Goal: Task Accomplishment & Management: Use online tool/utility

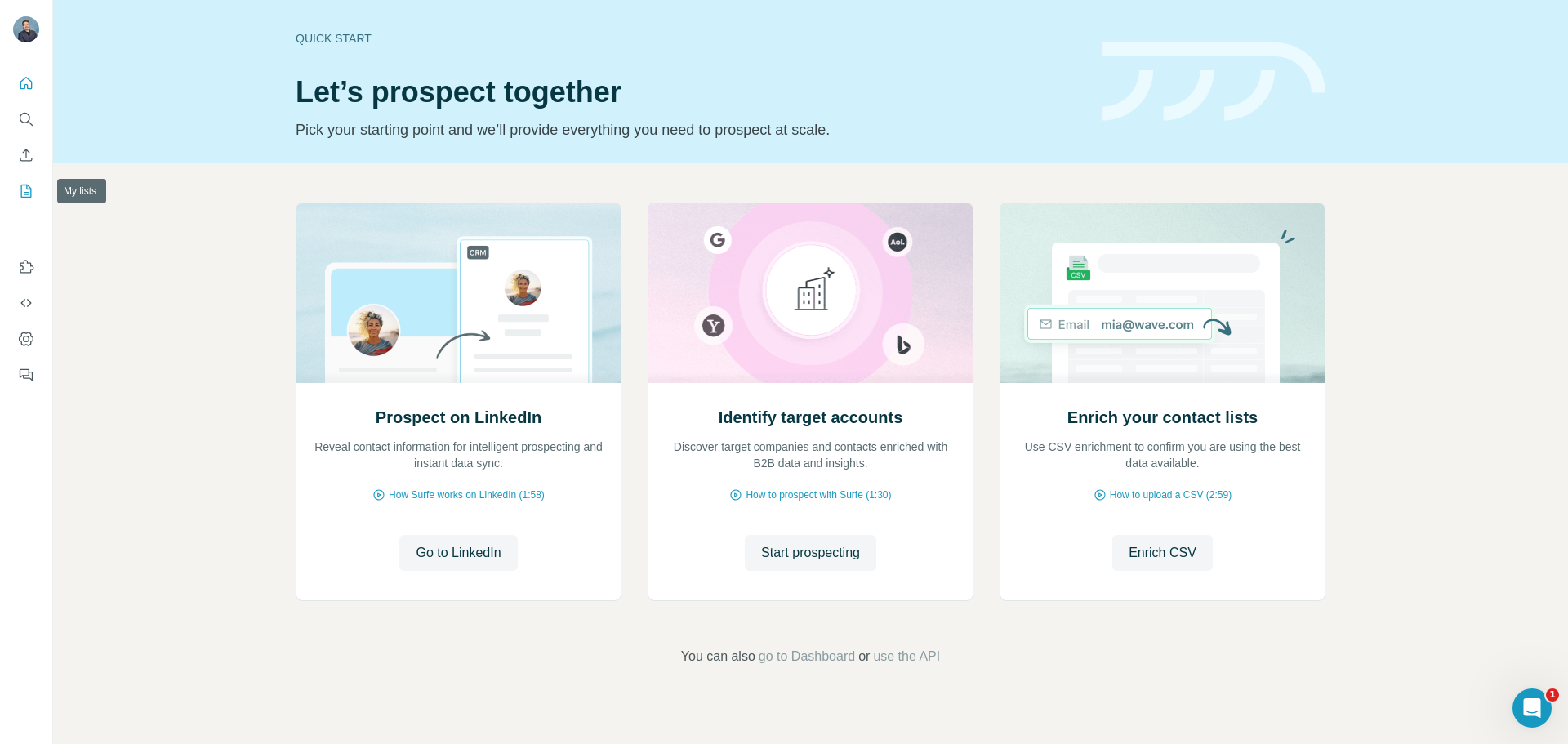
click at [20, 185] on icon "My lists" at bounding box center [26, 191] width 16 height 16
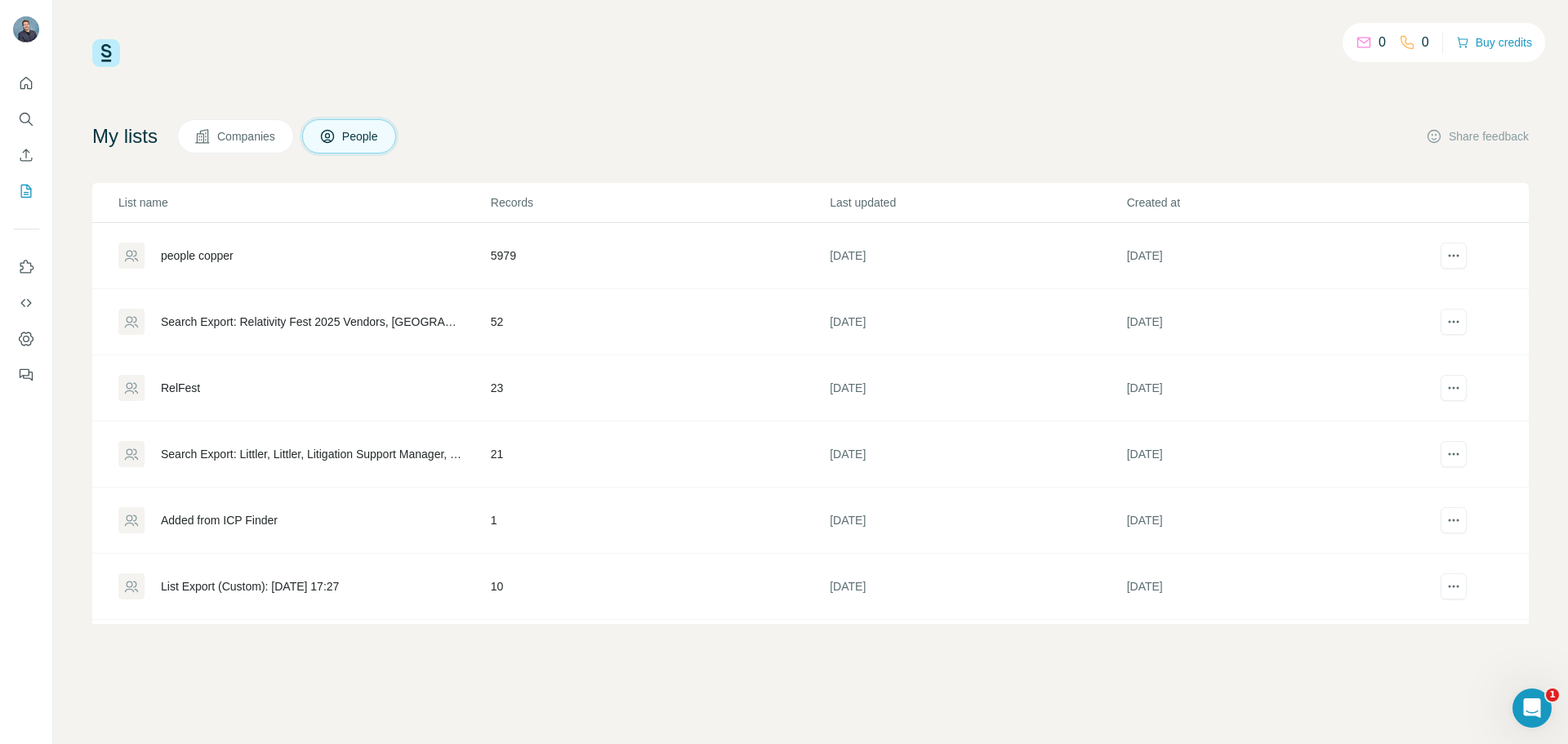
click at [328, 398] on div "RelFest" at bounding box center [304, 387] width 371 height 26
click at [256, 472] on td "Search Export: Littler, Littler, Litigation Support Manager, Litigation Manager…" at bounding box center [290, 455] width 398 height 66
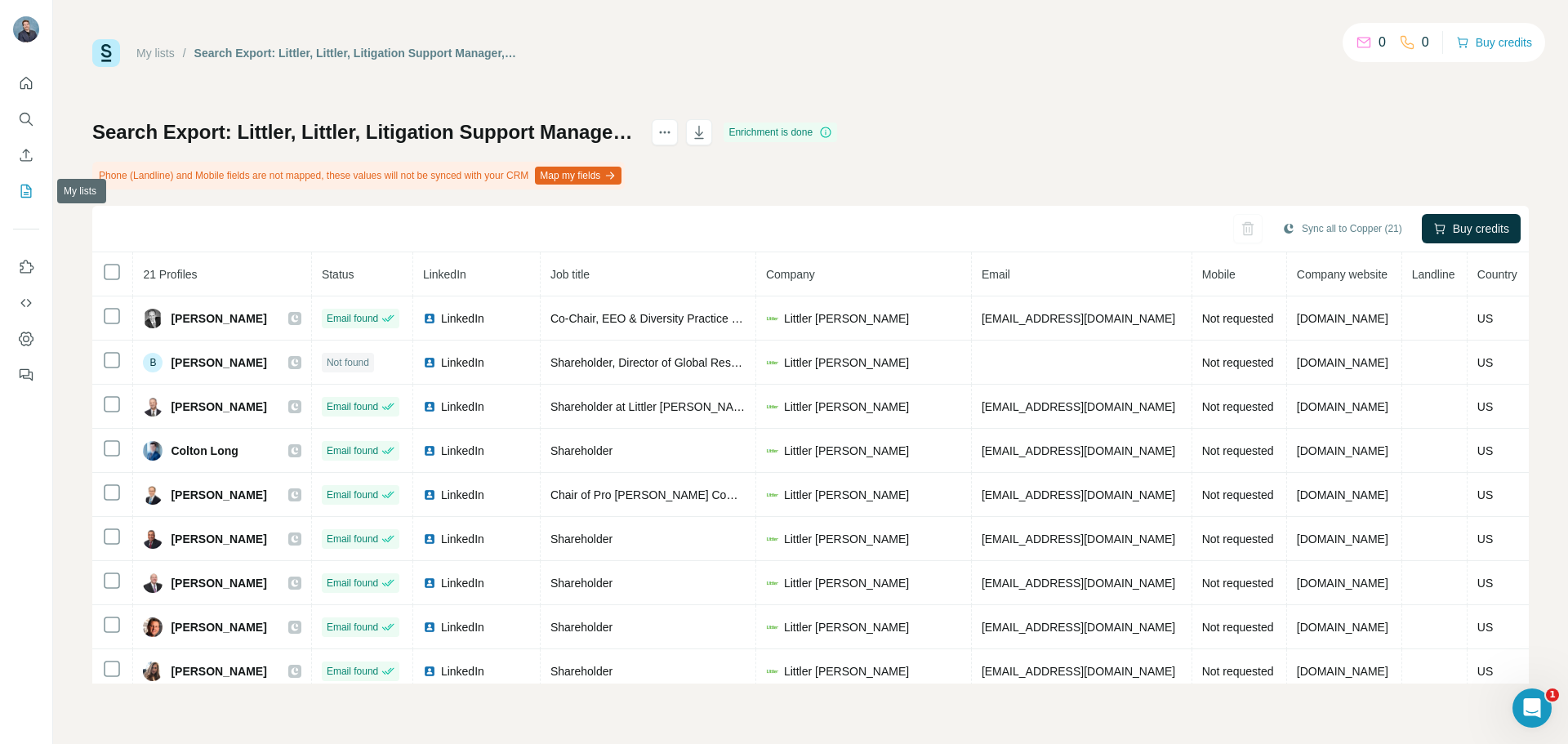
click at [26, 190] on icon "My lists" at bounding box center [26, 191] width 16 height 16
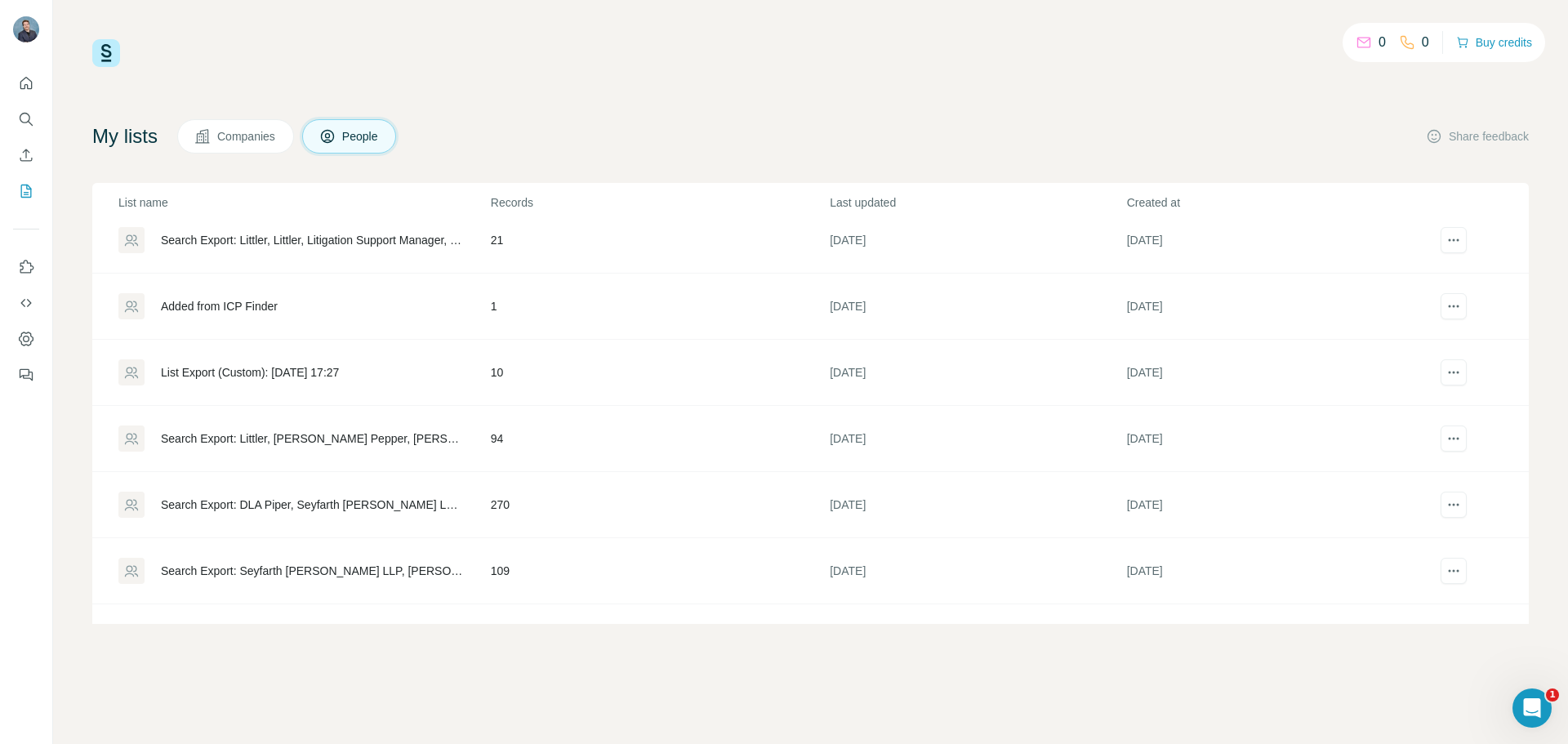
scroll to position [260, 0]
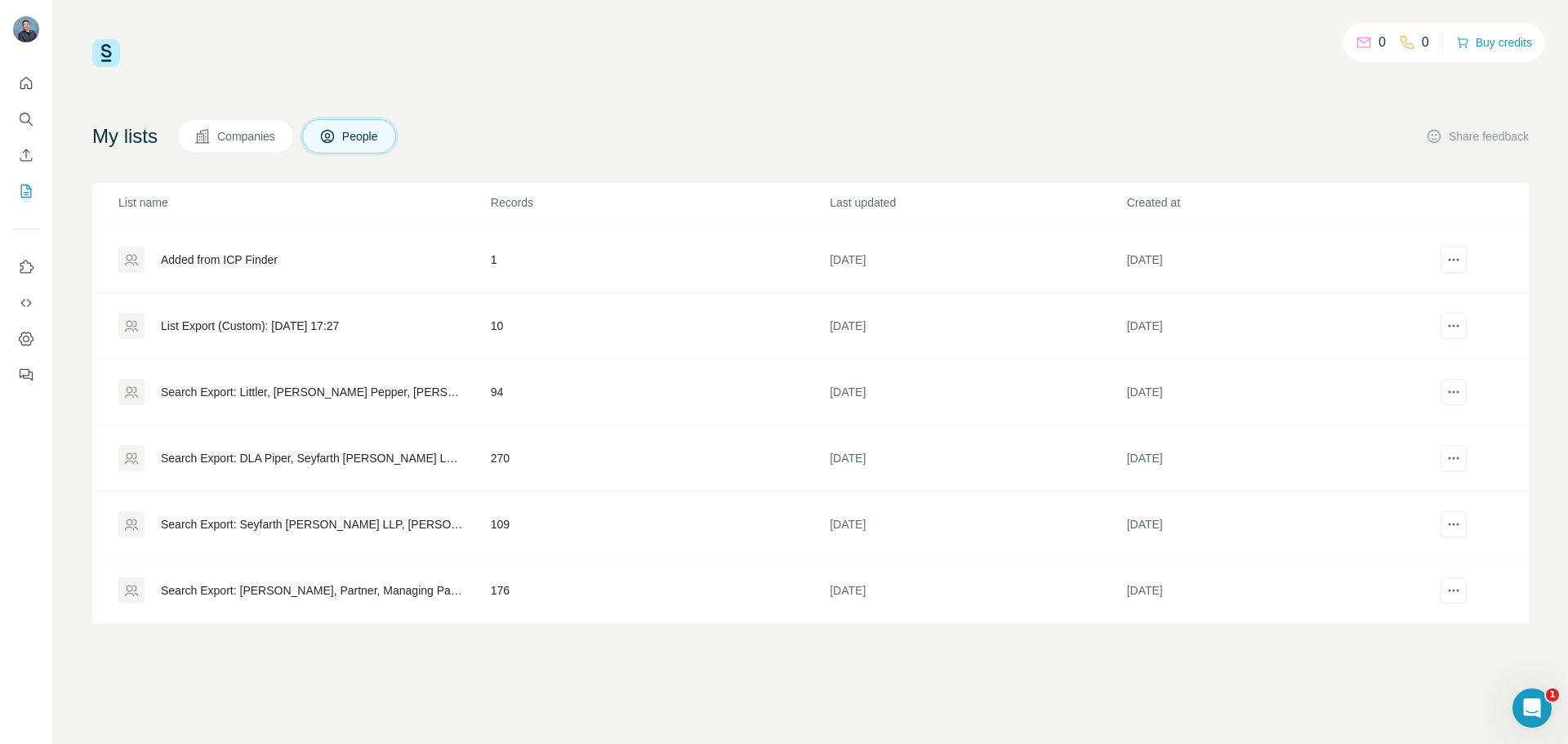
click at [373, 395] on div "Search Export: Littler, [PERSON_NAME] Pepper, [PERSON_NAME] [PERSON_NAME], [PER…" at bounding box center [312, 392] width 302 height 16
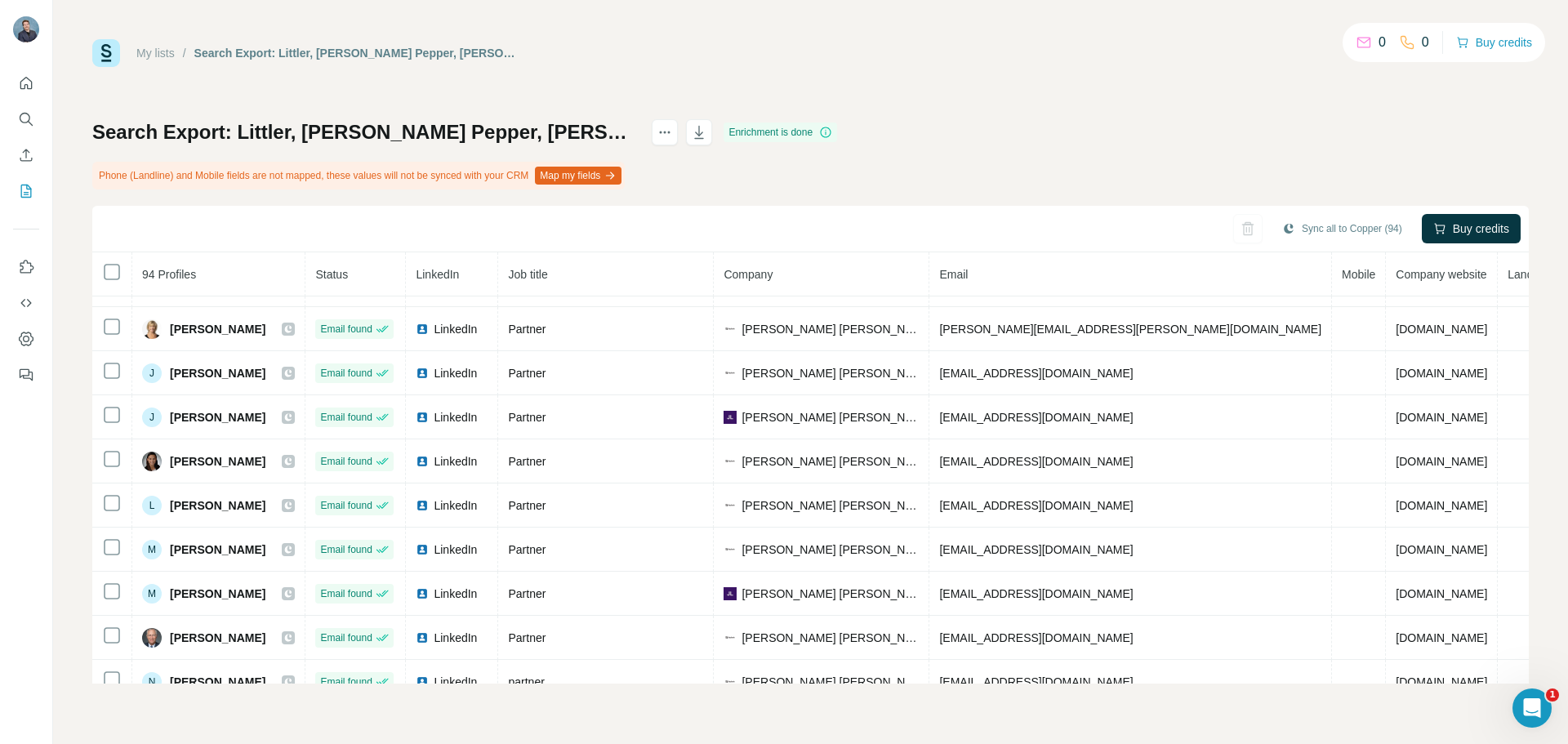
scroll to position [1376, 0]
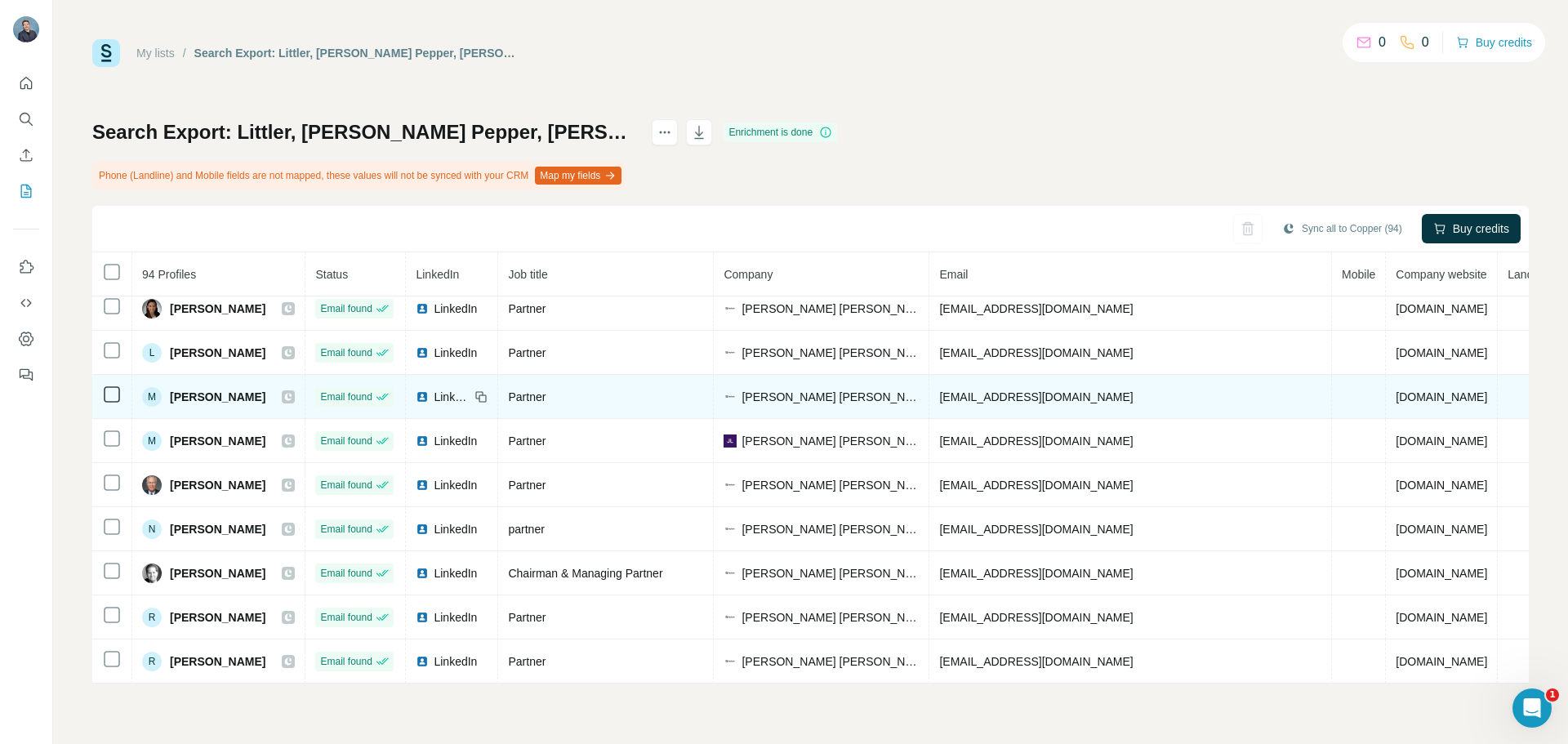
drag, startPoint x: 264, startPoint y: 398, endPoint x: 169, endPoint y: 391, distance: 95.3
click at [169, 391] on div "M [PERSON_NAME]" at bounding box center [203, 397] width 123 height 20
copy span "[PERSON_NAME]"
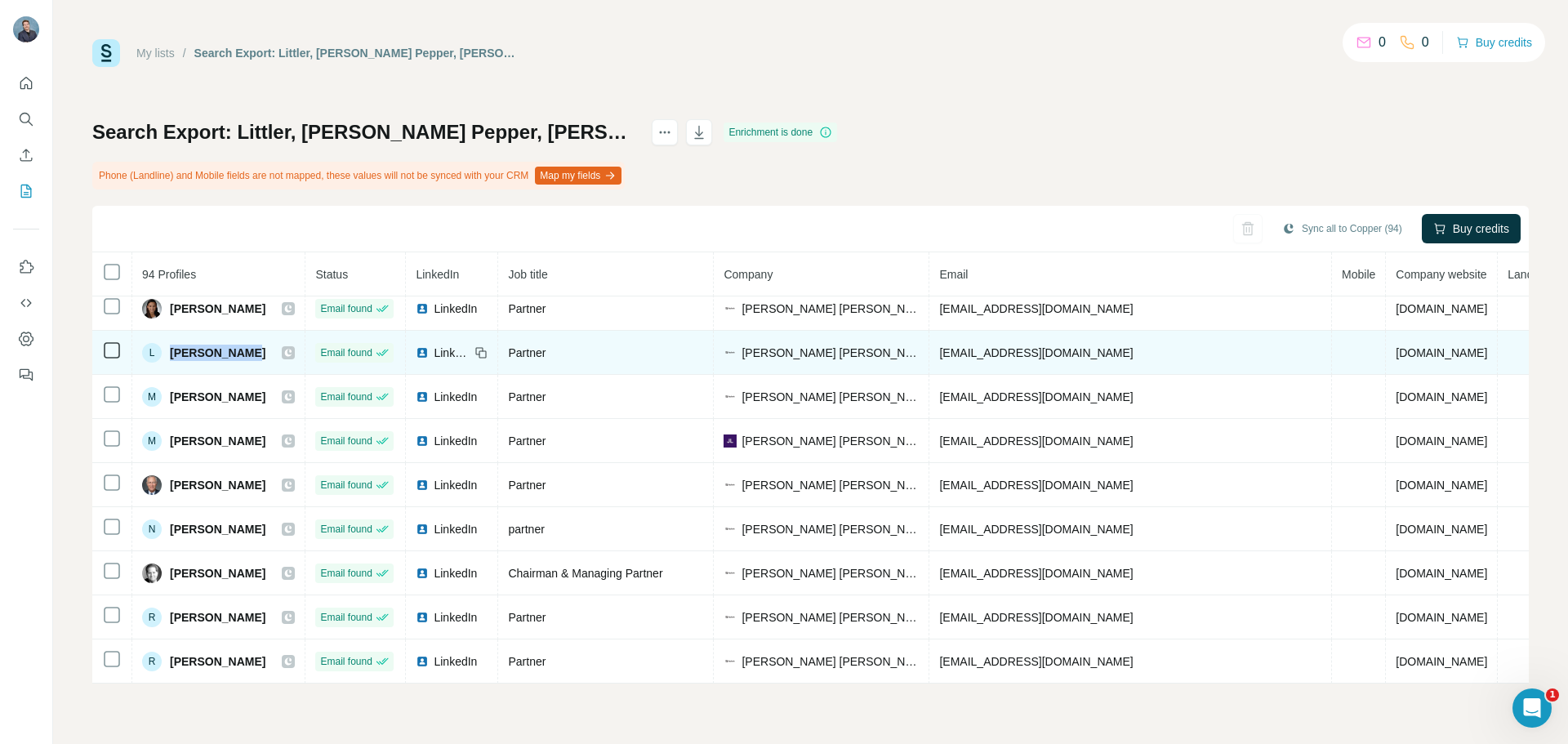
drag, startPoint x: 251, startPoint y: 351, endPoint x: 170, endPoint y: 352, distance: 81.0
click at [170, 352] on div "L [PERSON_NAME]" at bounding box center [218, 352] width 152 height 20
copy span "[PERSON_NAME]"
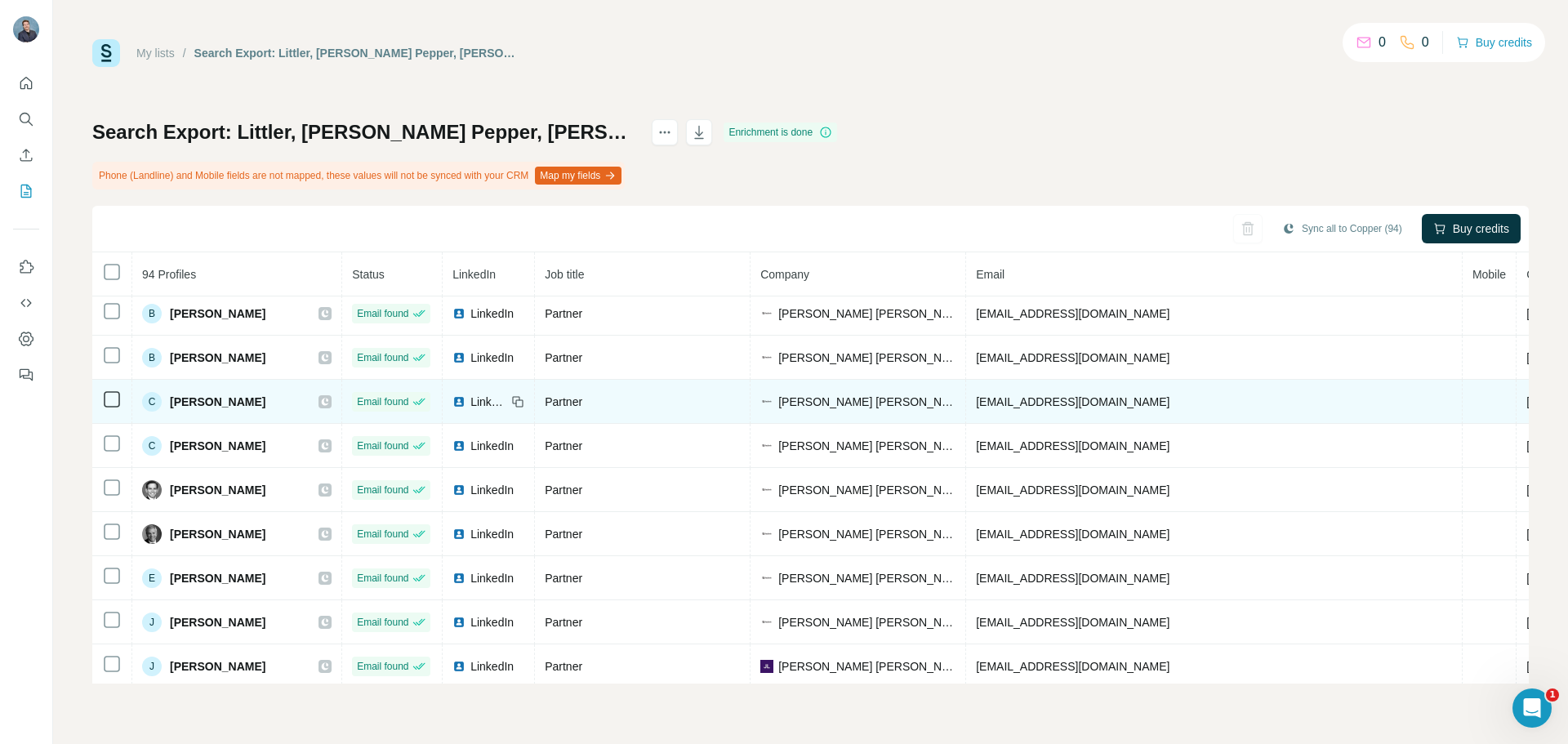
scroll to position [0, 0]
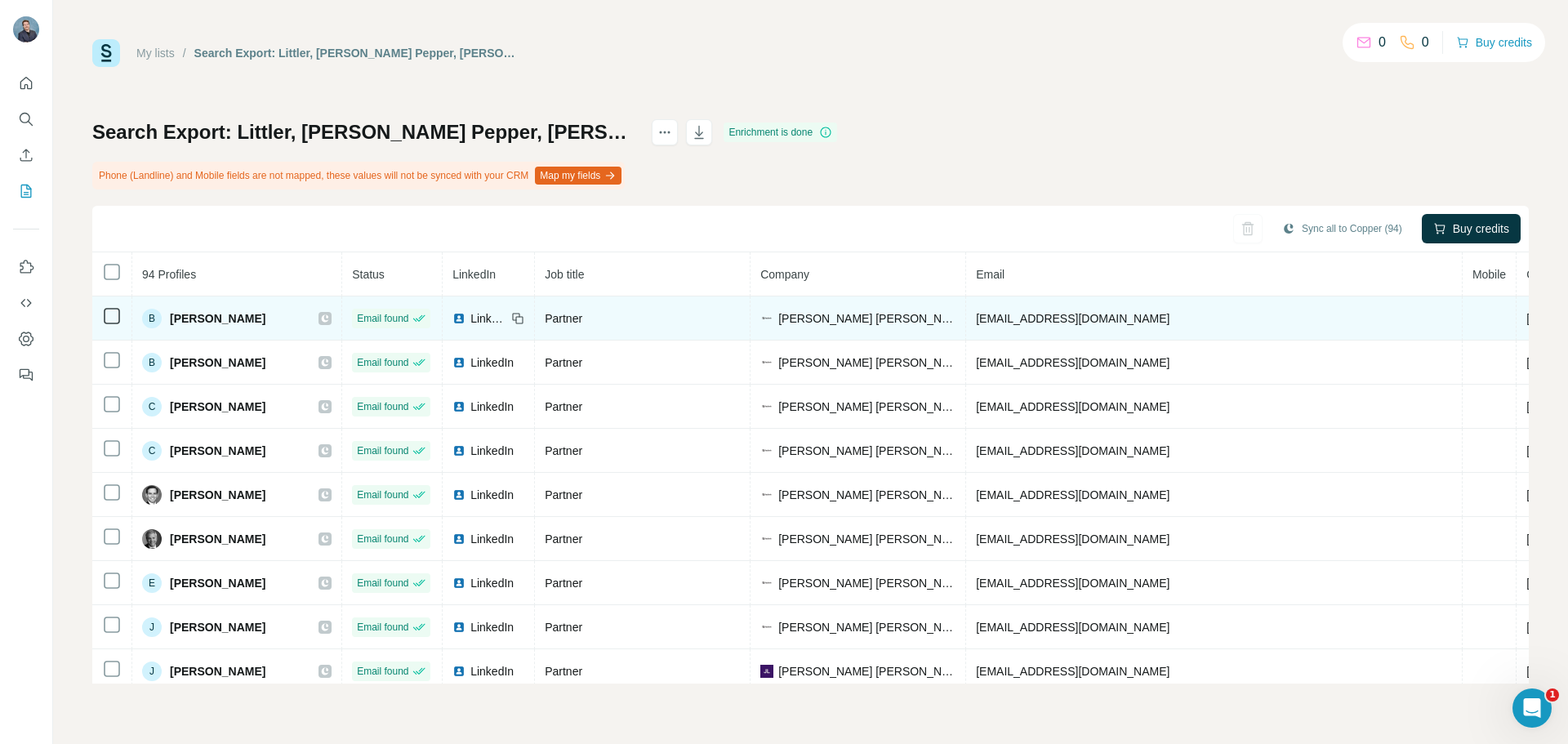
drag, startPoint x: 267, startPoint y: 321, endPoint x: 164, endPoint y: 321, distance: 103.0
click at [164, 321] on div "B [PERSON_NAME]" at bounding box center [237, 318] width 190 height 20
copy div "[PERSON_NAME]"
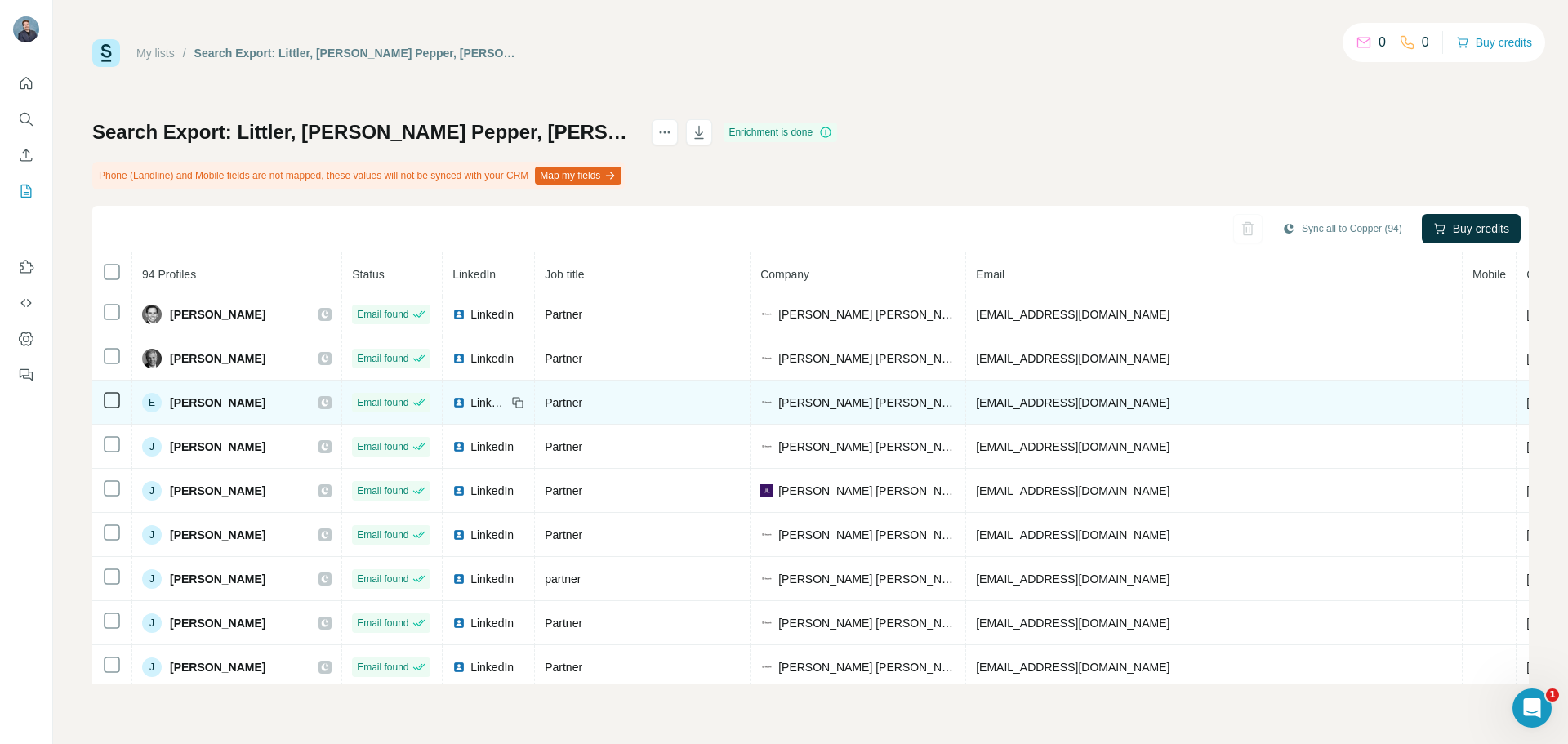
scroll to position [163, 0]
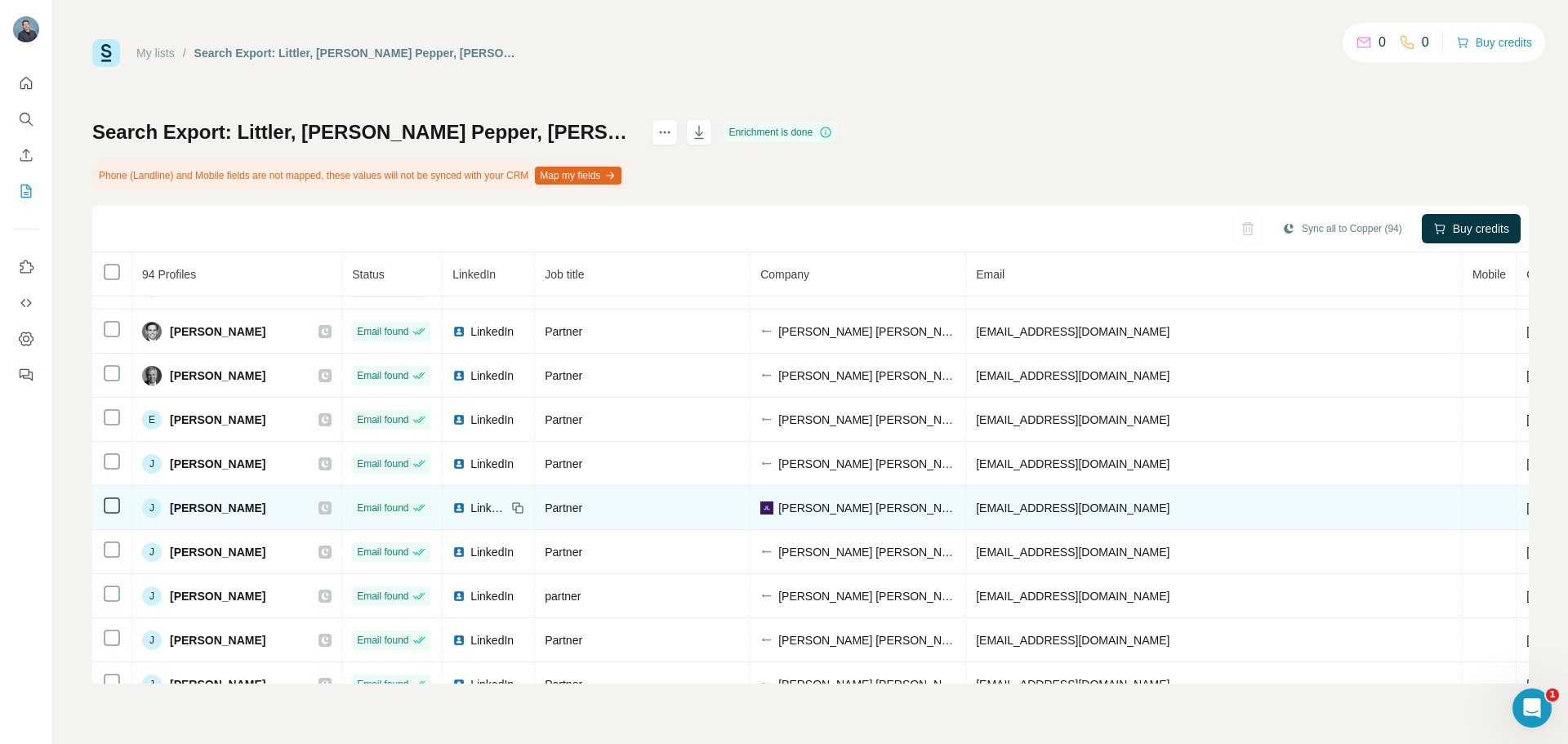
drag, startPoint x: 265, startPoint y: 505, endPoint x: 169, endPoint y: 512, distance: 96.3
click at [169, 512] on div "J [PERSON_NAME]" at bounding box center [237, 507] width 190 height 20
copy span "[PERSON_NAME]"
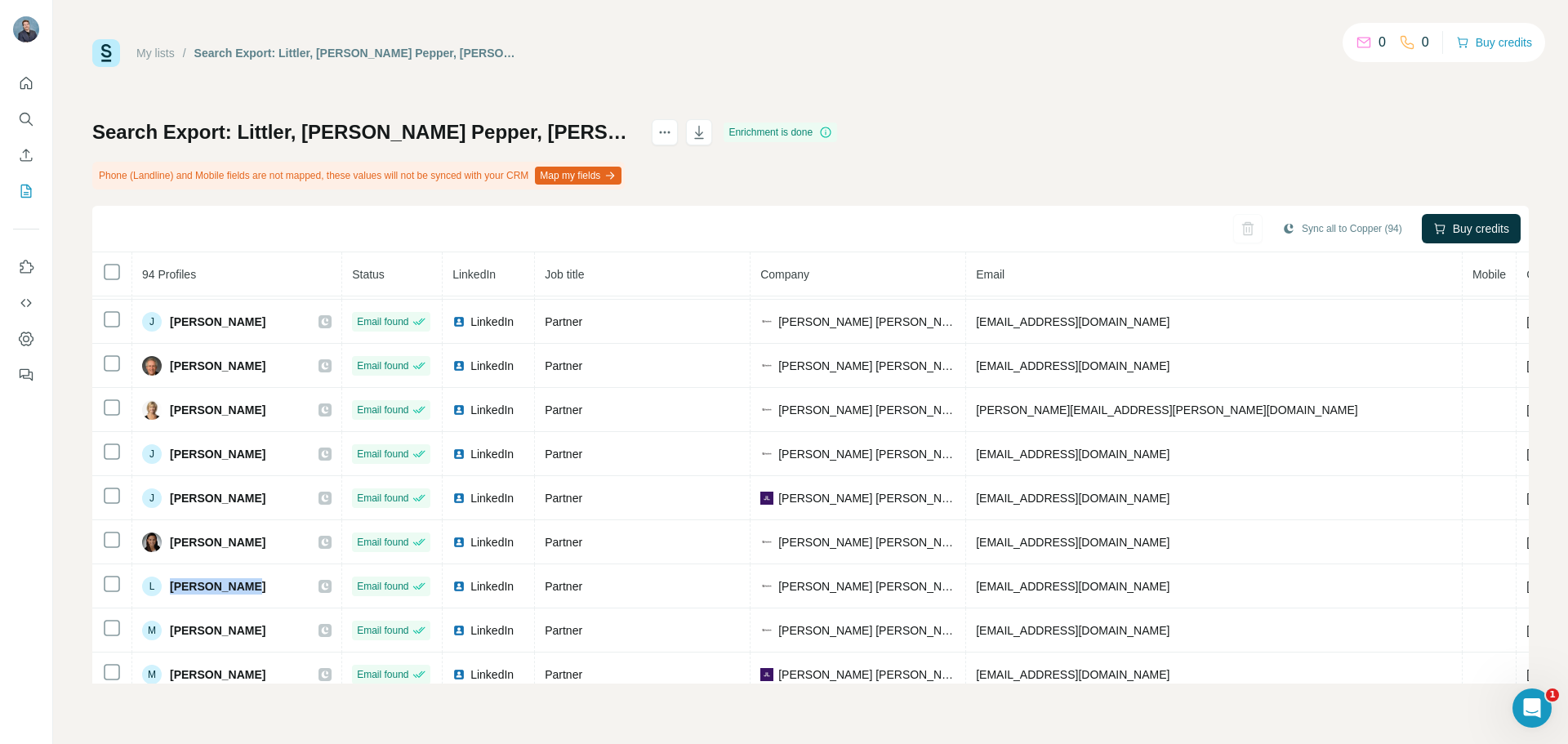
scroll to position [1470, 0]
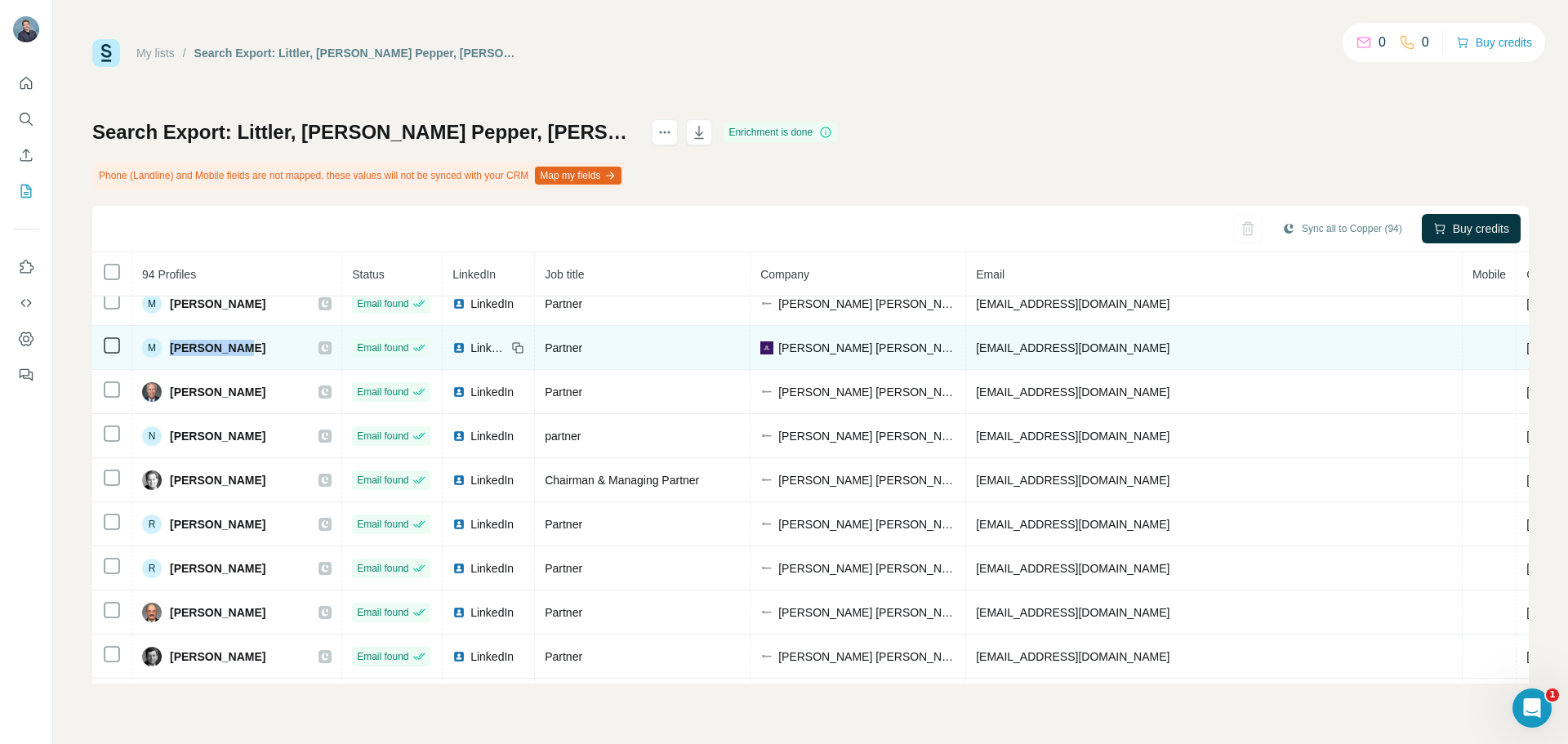
drag, startPoint x: 245, startPoint y: 356, endPoint x: 173, endPoint y: 352, distance: 72.1
click at [173, 352] on td "M [PERSON_NAME]" at bounding box center [237, 348] width 210 height 44
copy span "[PERSON_NAME]"
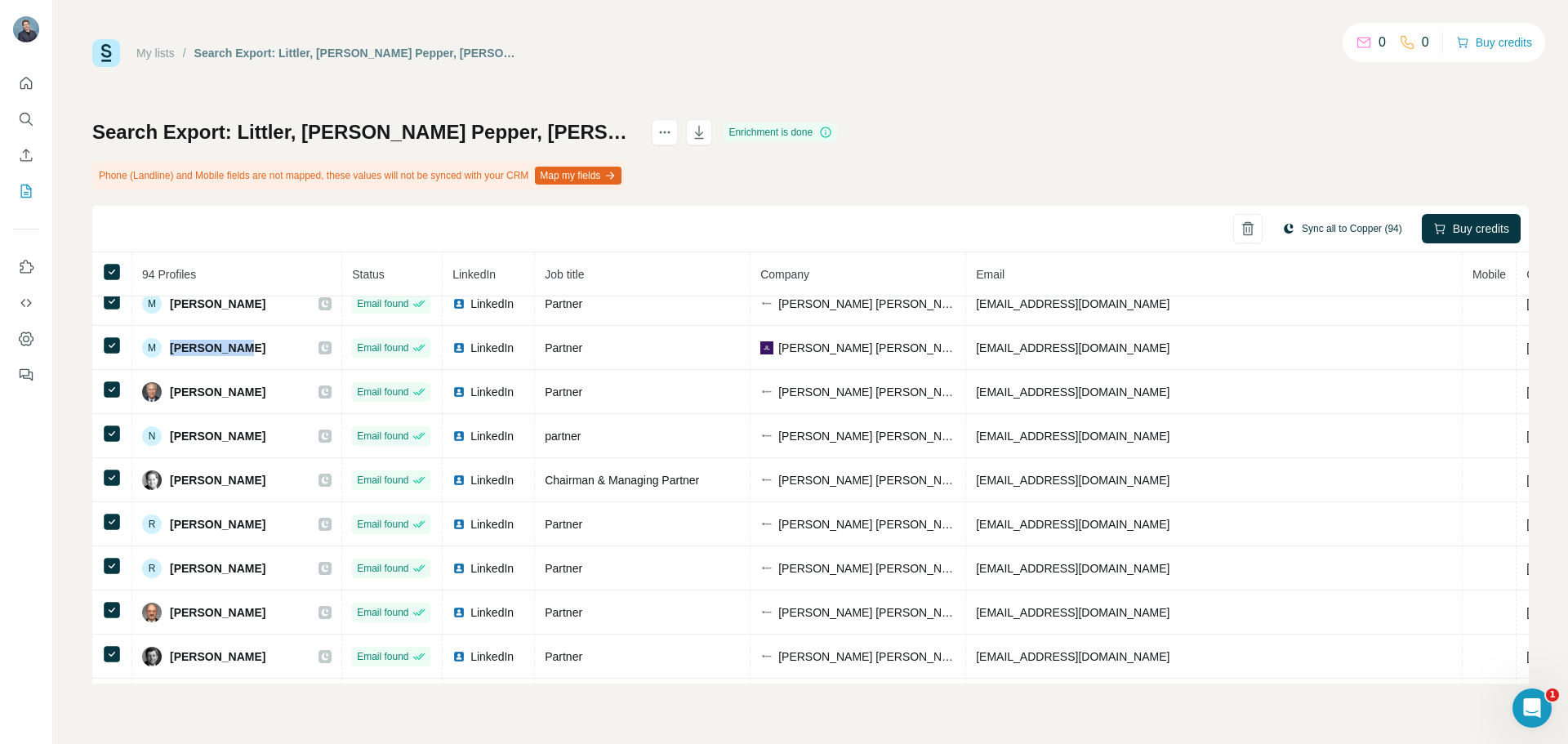
click at [1333, 223] on button "Sync all to Copper (94)" at bounding box center [1342, 228] width 143 height 25
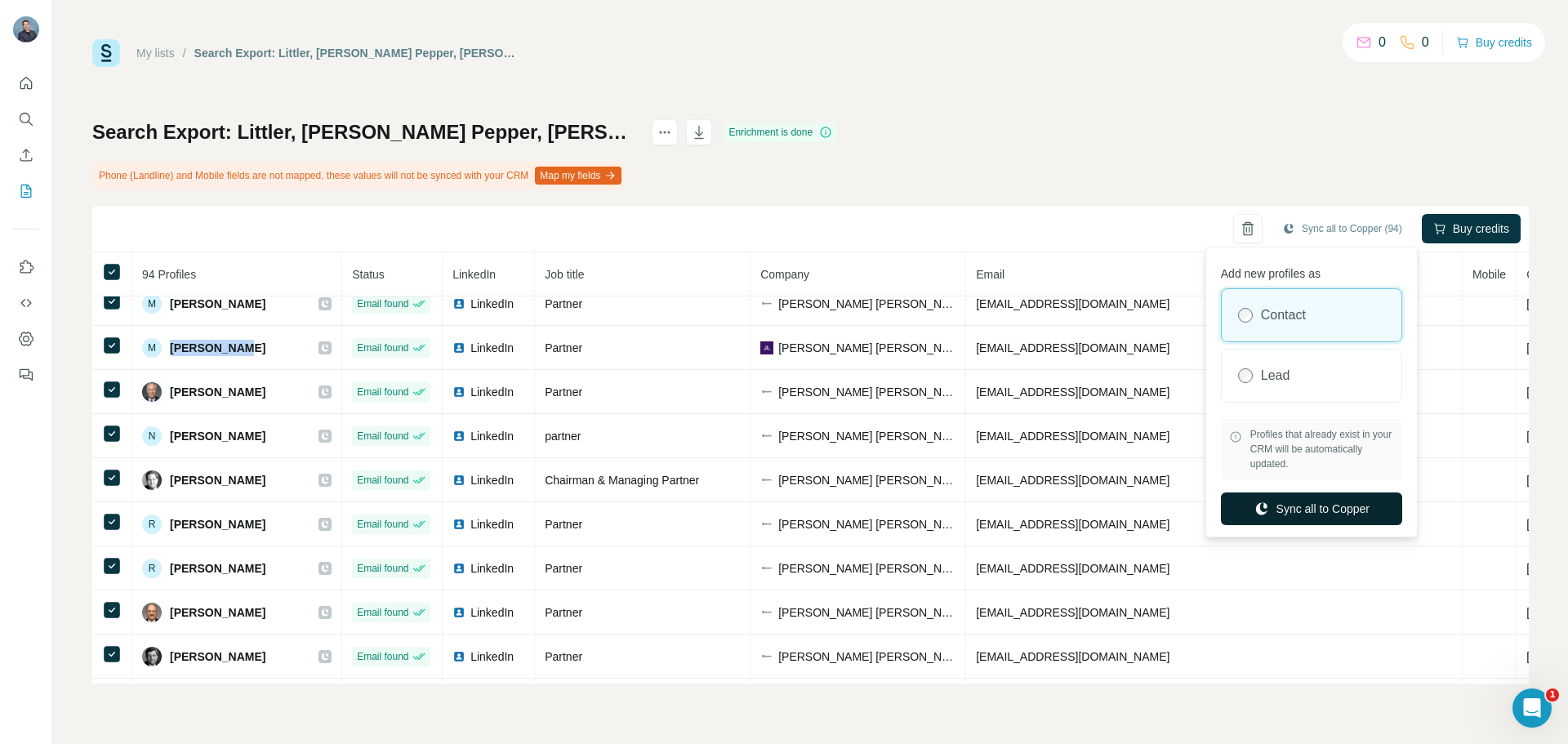
click at [1354, 511] on button "Sync all to Copper" at bounding box center [1311, 508] width 181 height 32
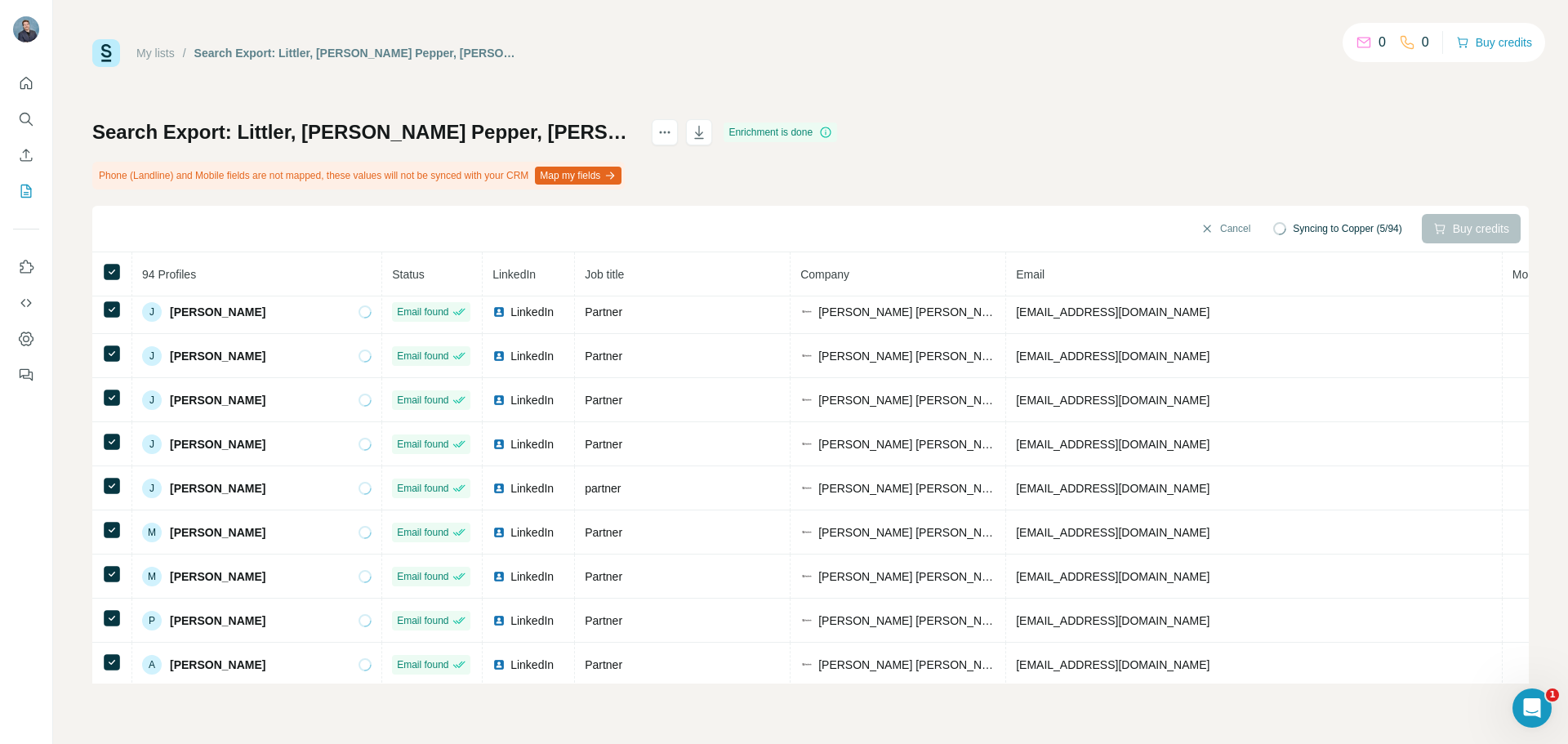
scroll to position [2, 0]
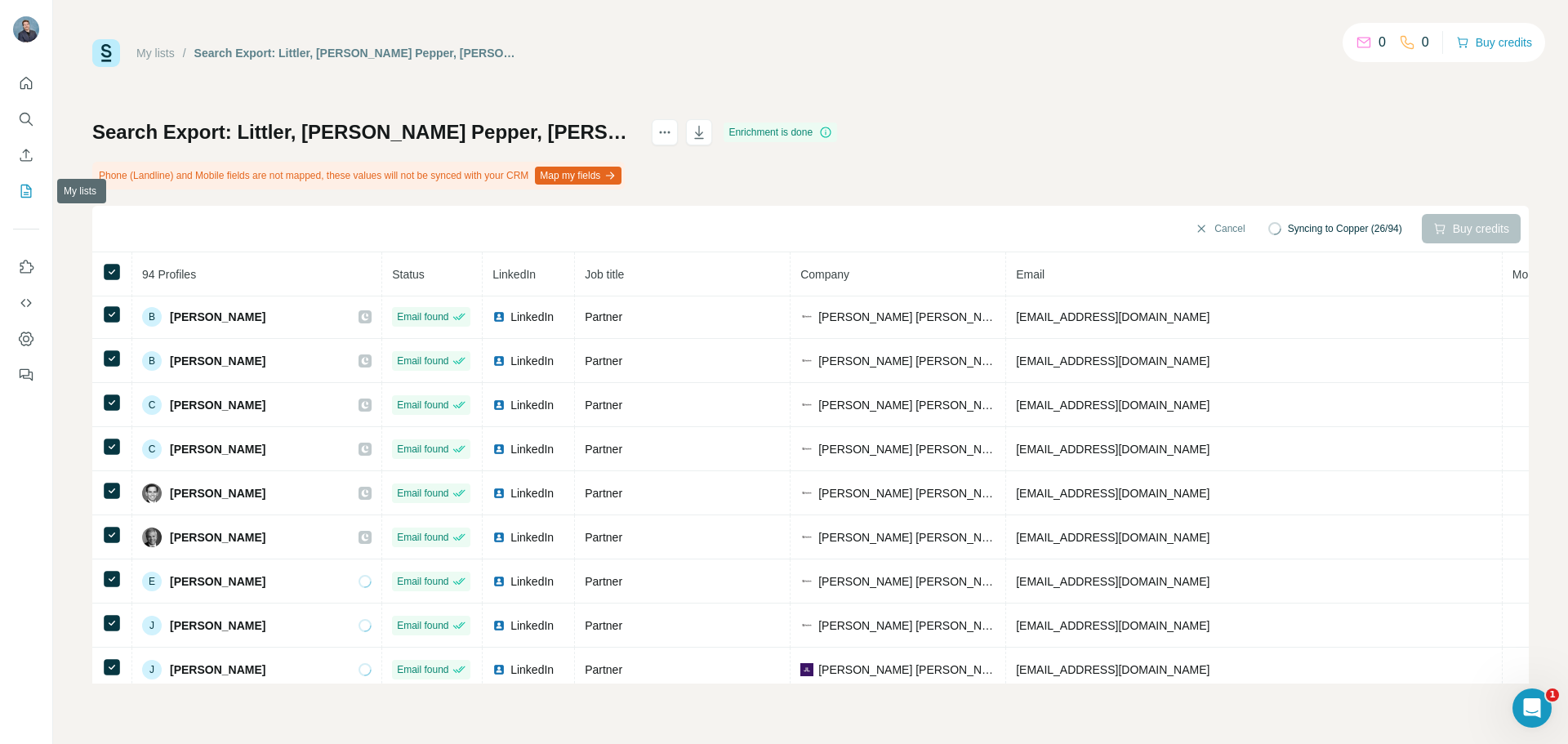
click at [16, 192] on button "My lists" at bounding box center [26, 191] width 26 height 30
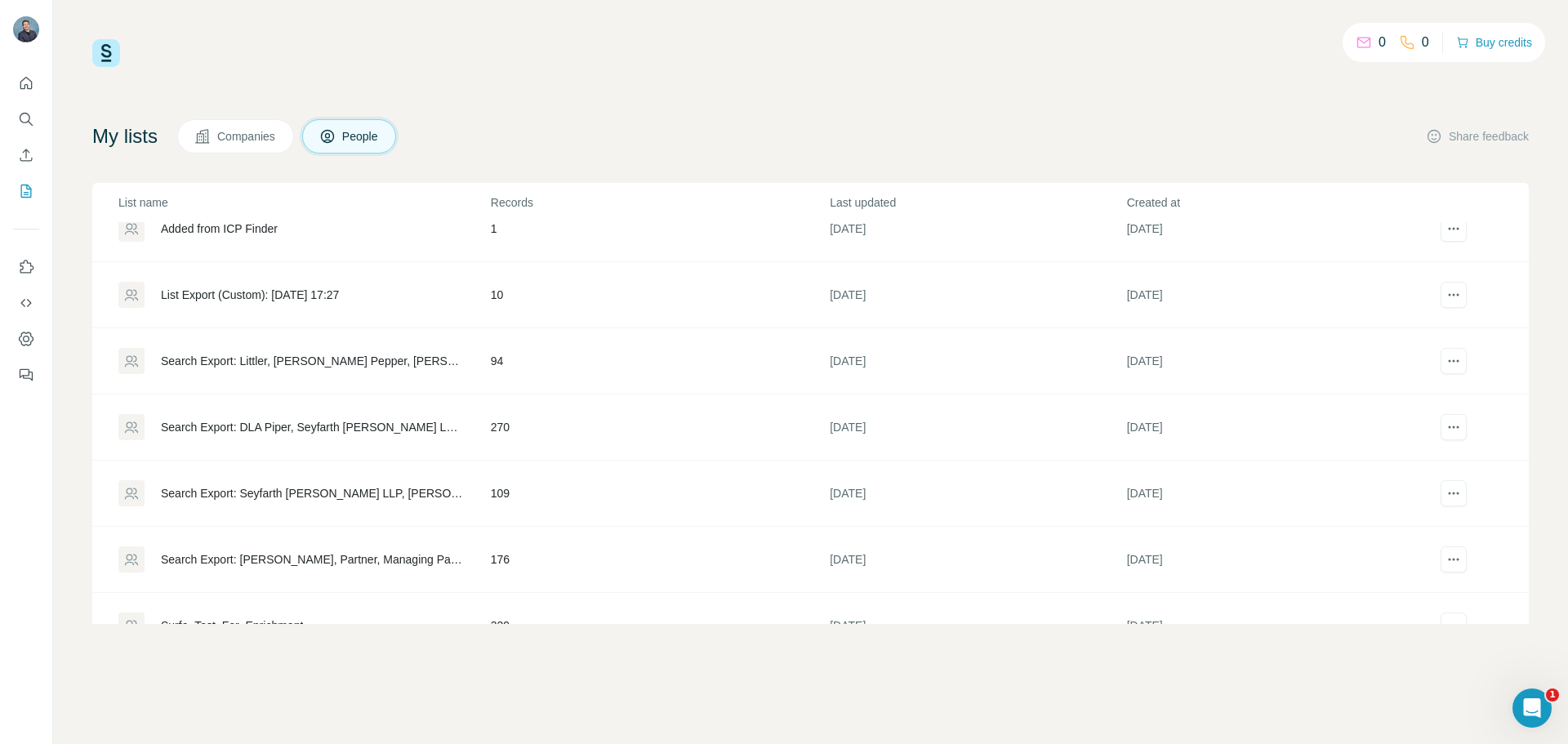
scroll to position [592, 0]
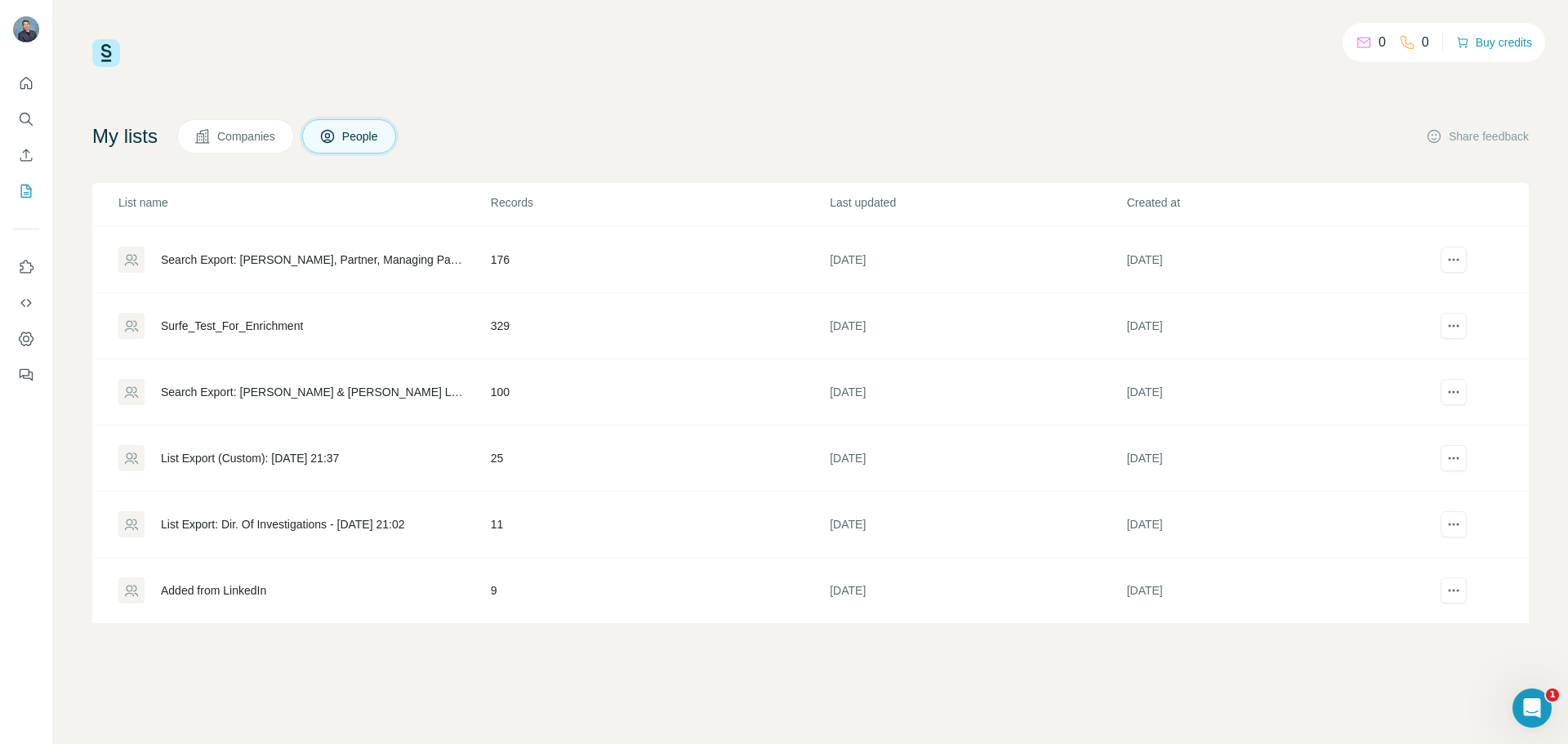
click at [340, 385] on div "Search Export: [PERSON_NAME] & [PERSON_NAME] LLP, Knowledge Management Speciali…" at bounding box center [312, 392] width 302 height 16
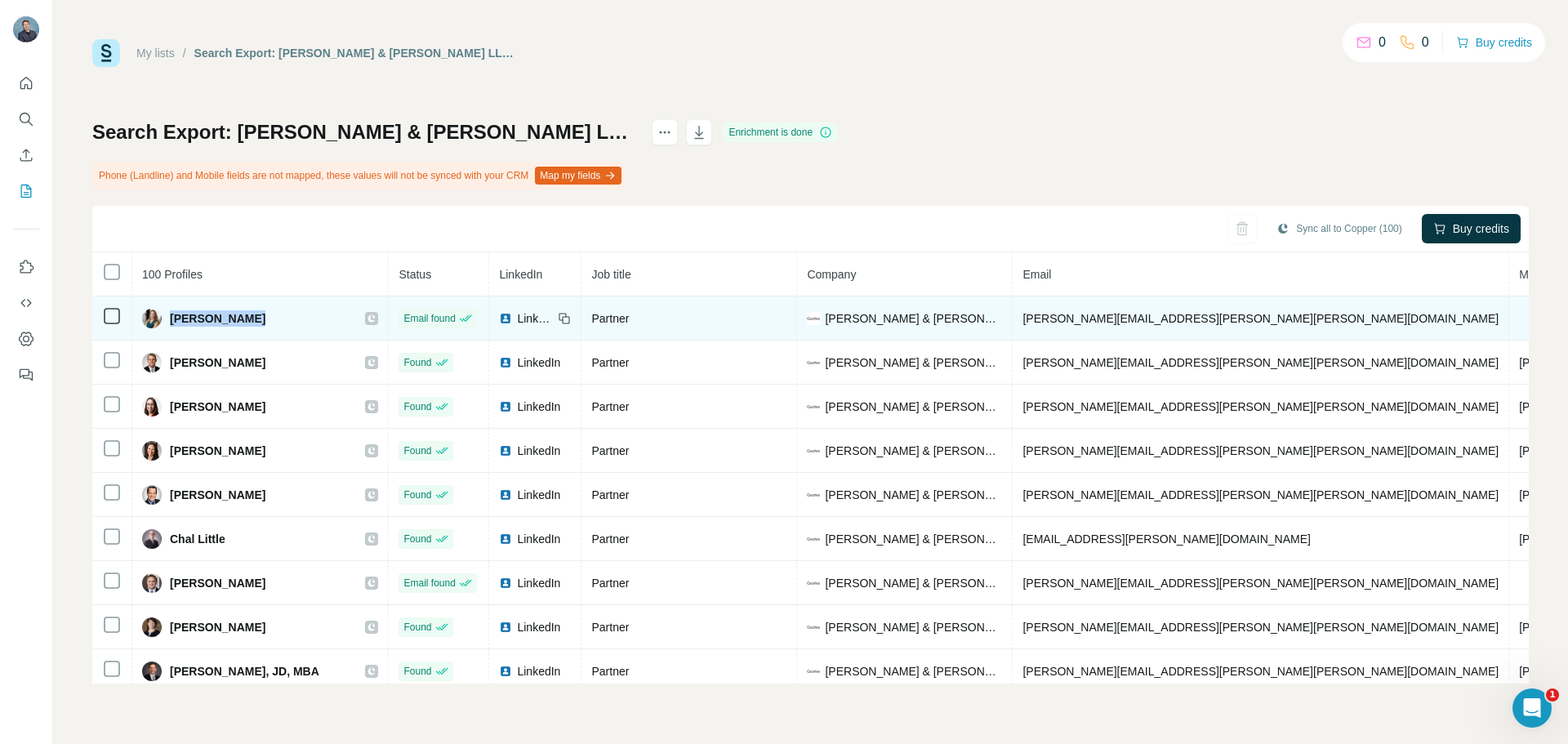
drag, startPoint x: 264, startPoint y: 323, endPoint x: 169, endPoint y: 325, distance: 95.0
click at [169, 325] on div "[PERSON_NAME]" at bounding box center [260, 318] width 236 height 20
copy span "[PERSON_NAME]"
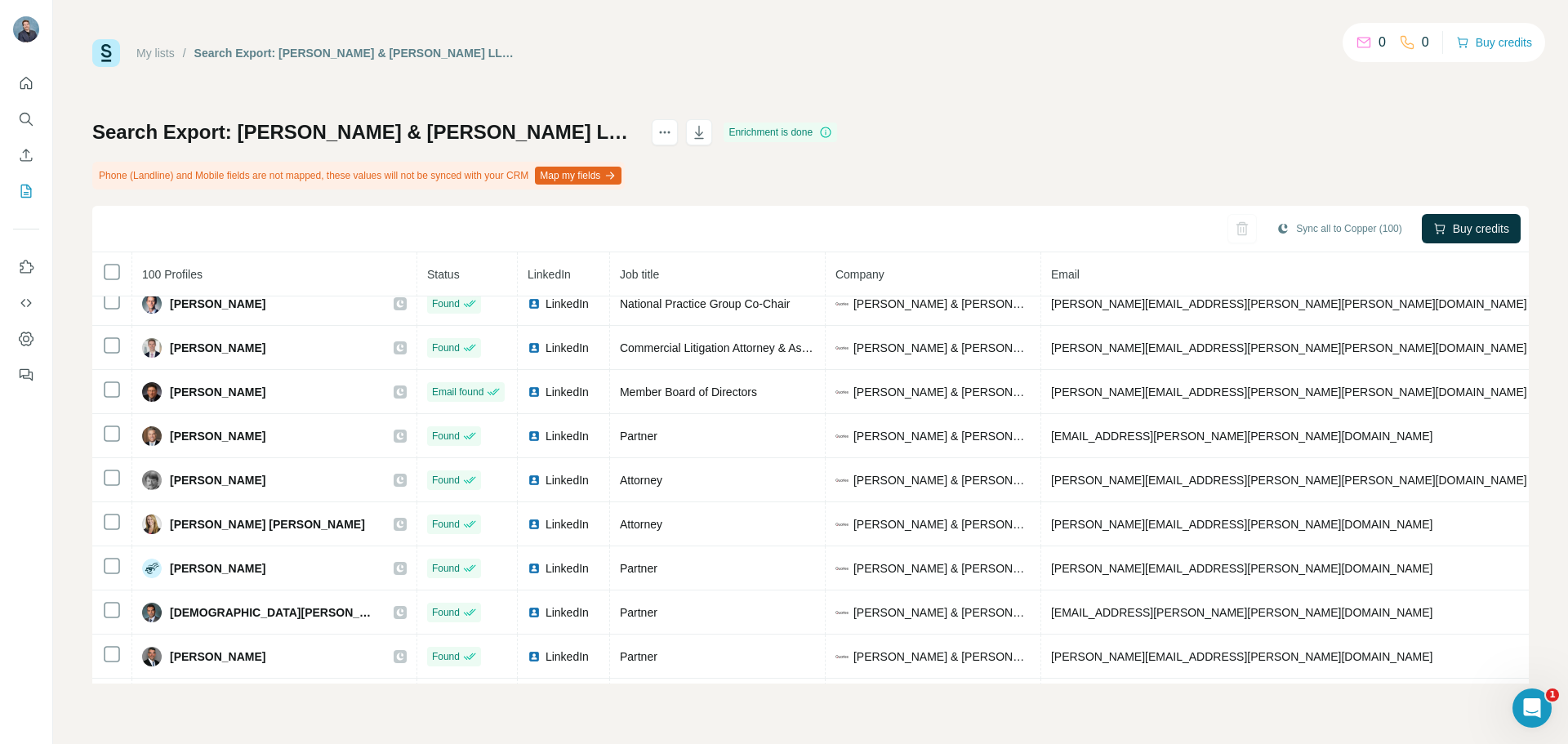
scroll to position [895, 0]
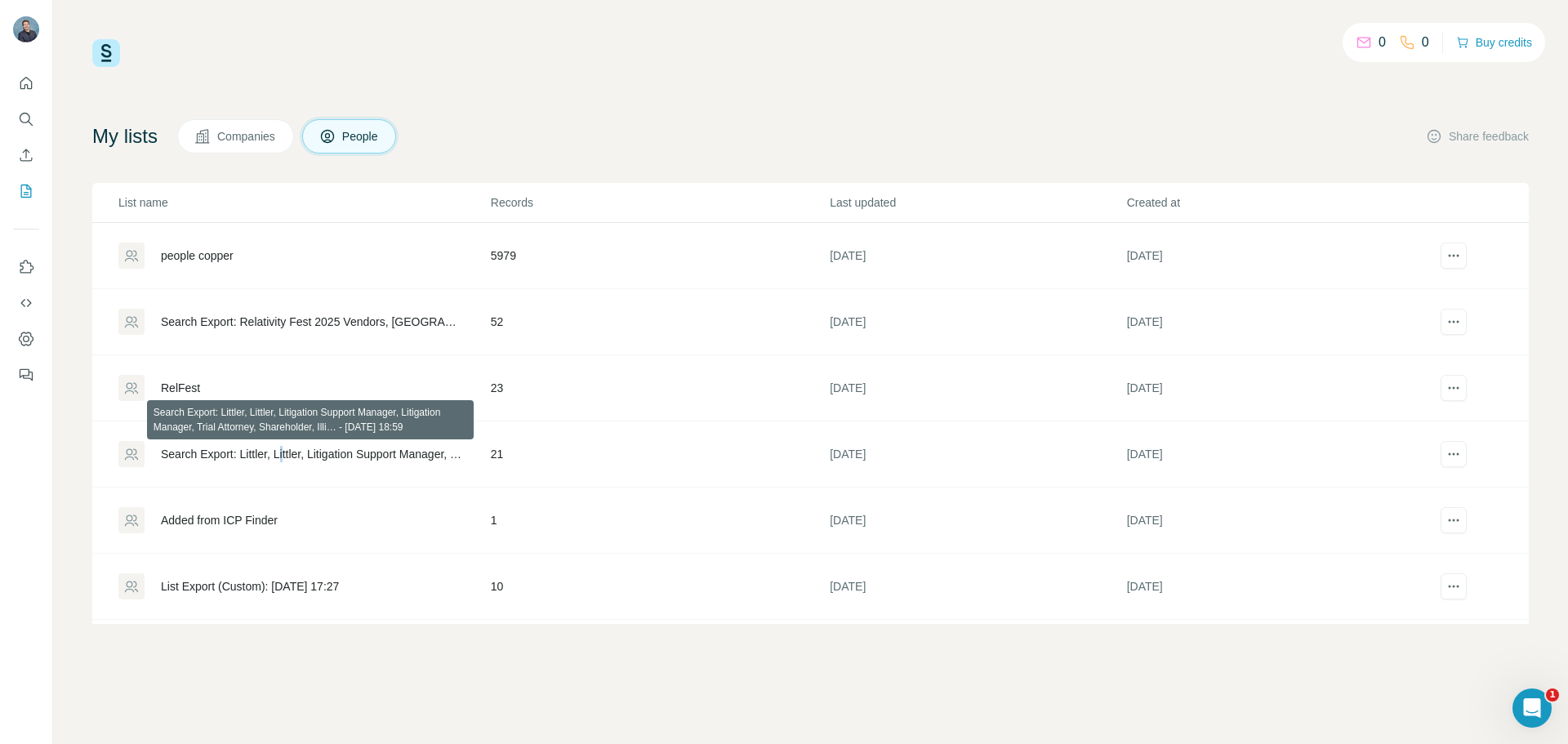
click at [291, 452] on div "Search Export: Littler, Littler, Litigation Support Manager, Litigation Manager…" at bounding box center [312, 454] width 302 height 16
click at [325, 454] on div "Search Export: Littler, Littler, Litigation Support Manager, Litigation Manager…" at bounding box center [312, 454] width 302 height 16
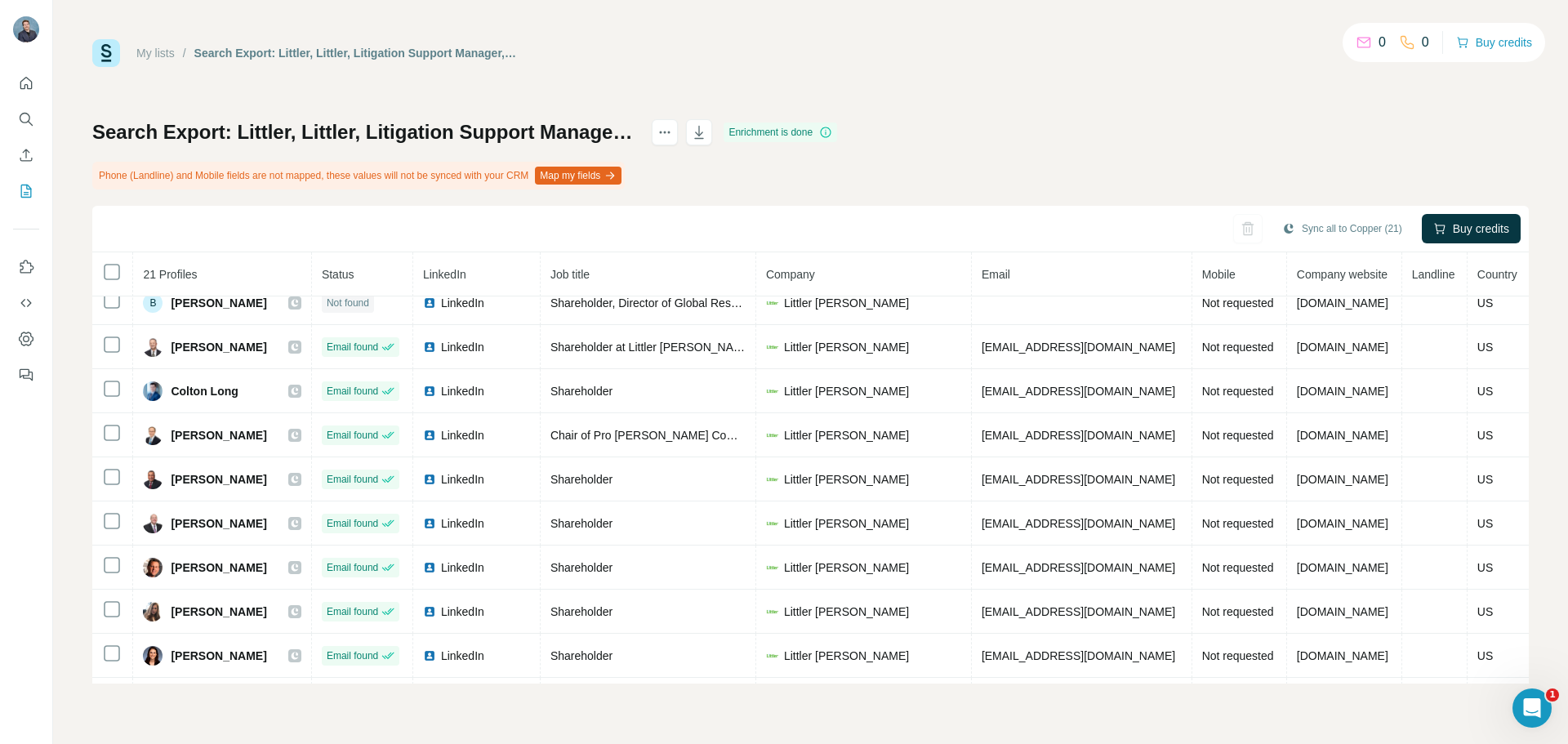
scroll to position [49, 0]
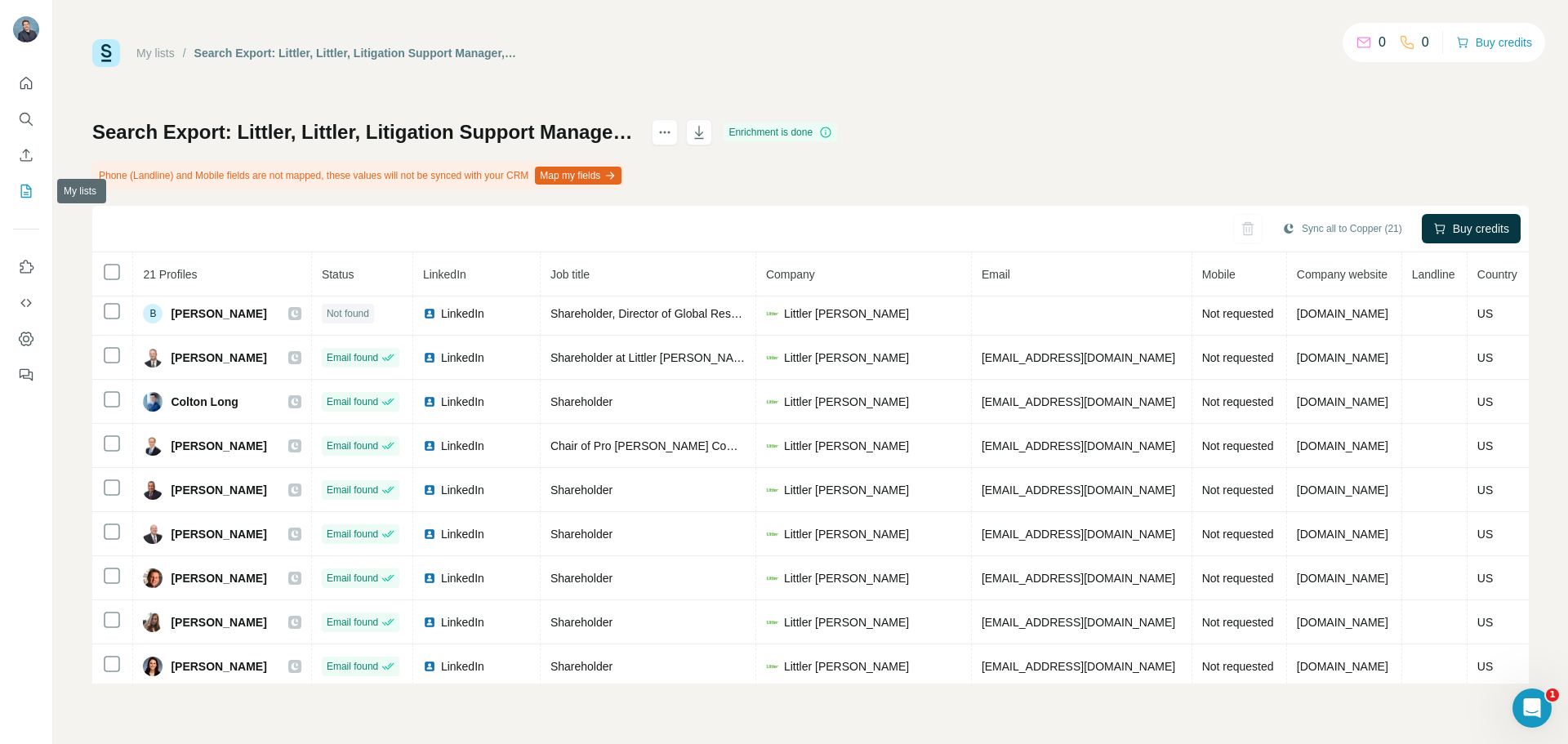
click at [14, 194] on button "My lists" at bounding box center [26, 191] width 26 height 30
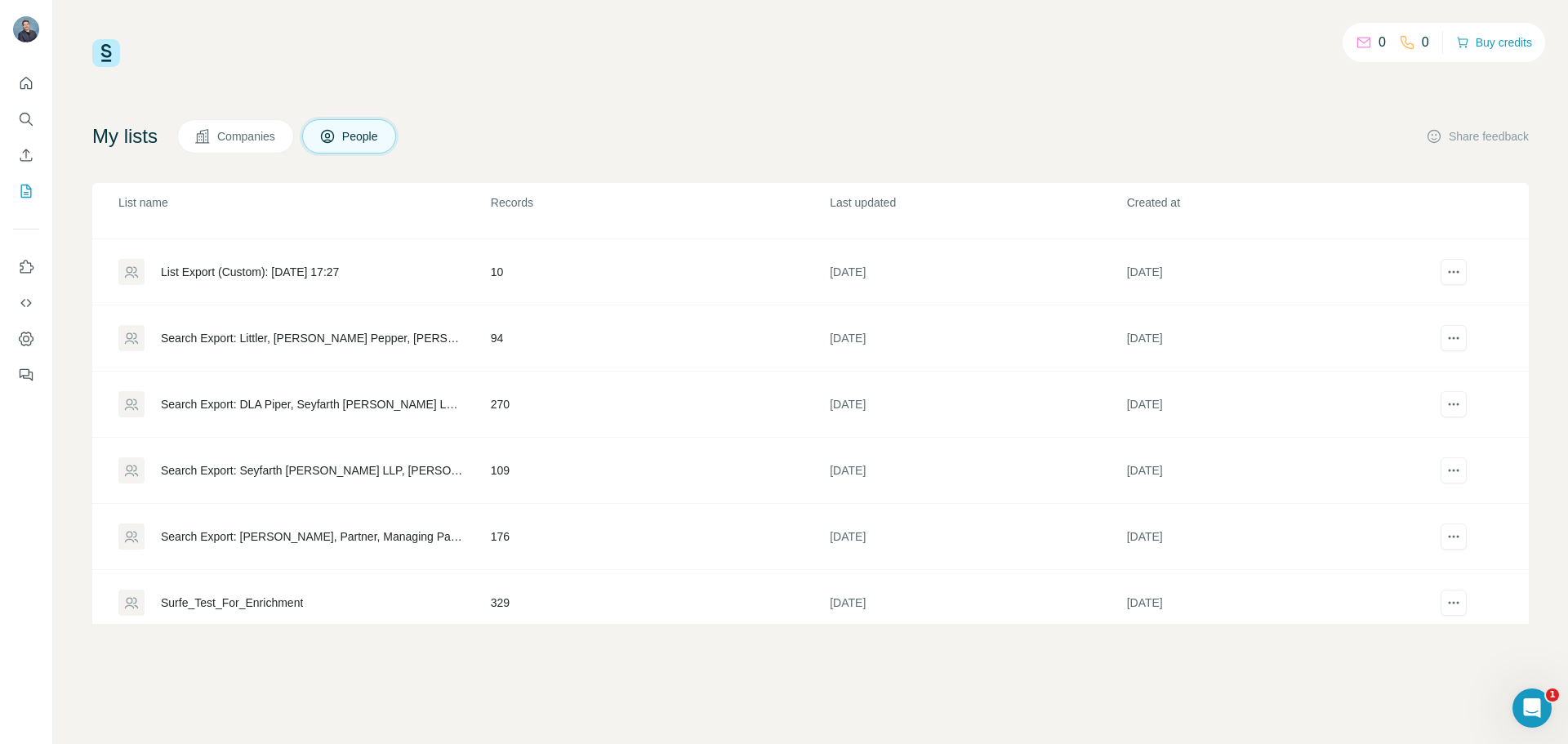
scroll to position [592, 0]
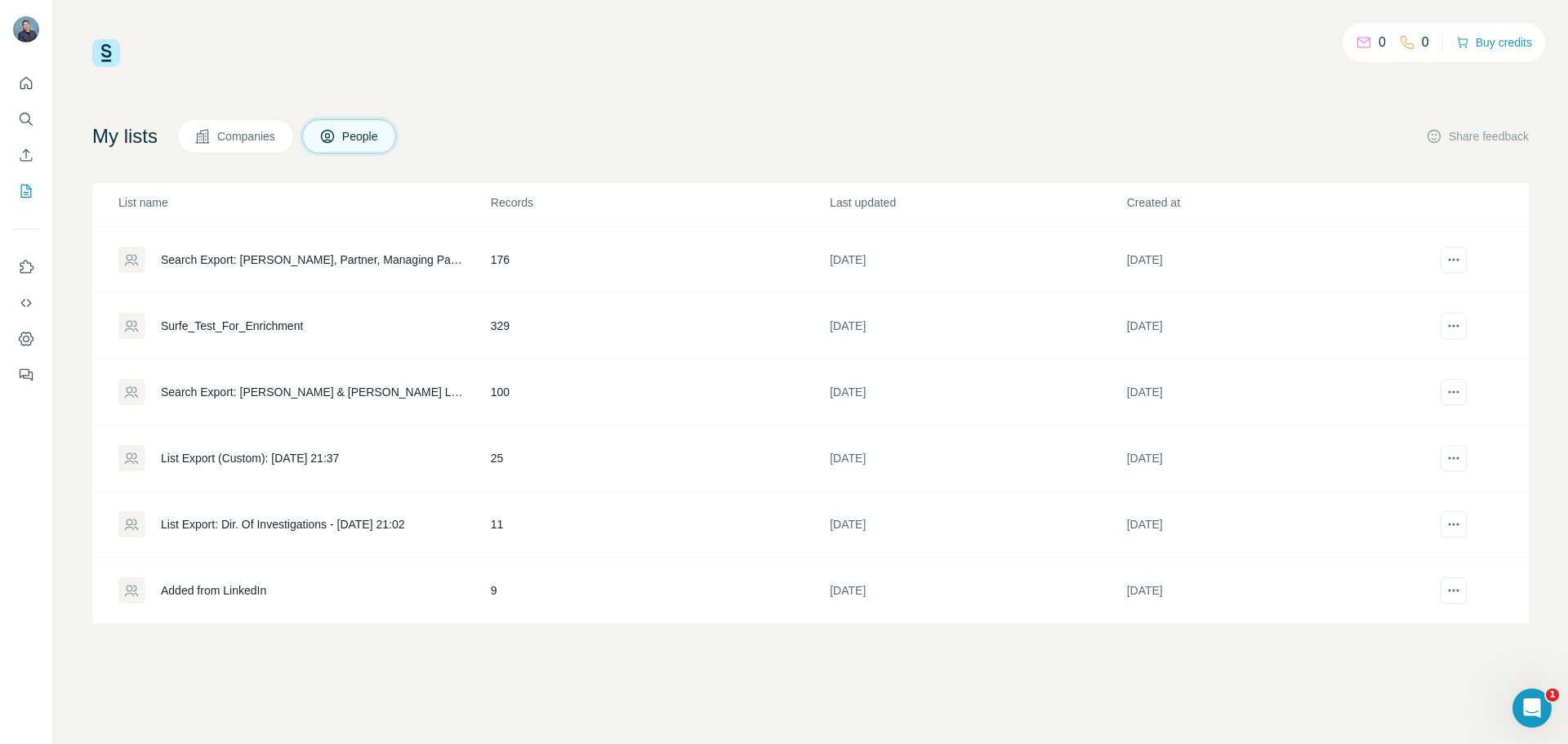
click at [349, 257] on div "Search Export: [PERSON_NAME], Partner, Managing Partner, Director of Research D…" at bounding box center [312, 259] width 302 height 16
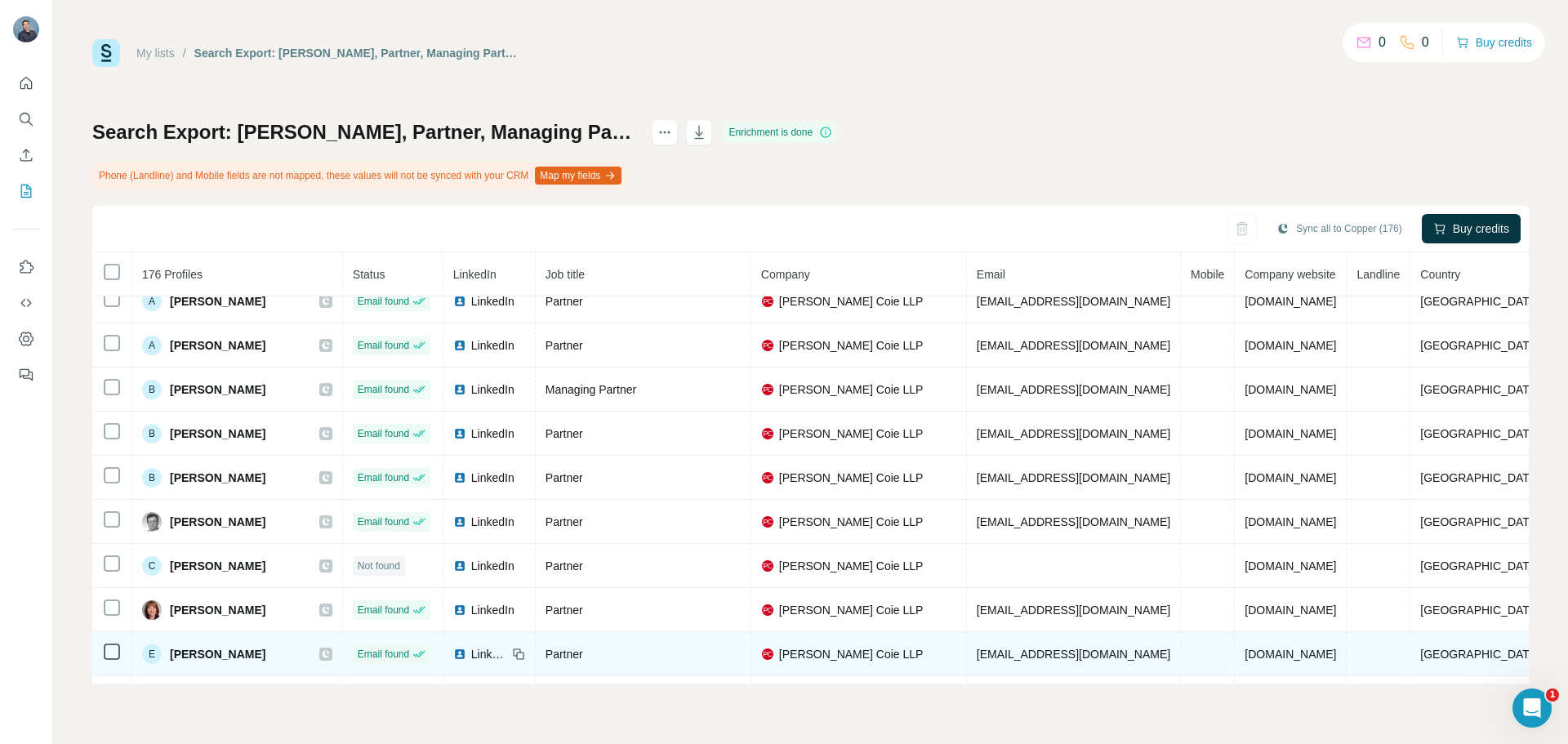
scroll to position [1376, 0]
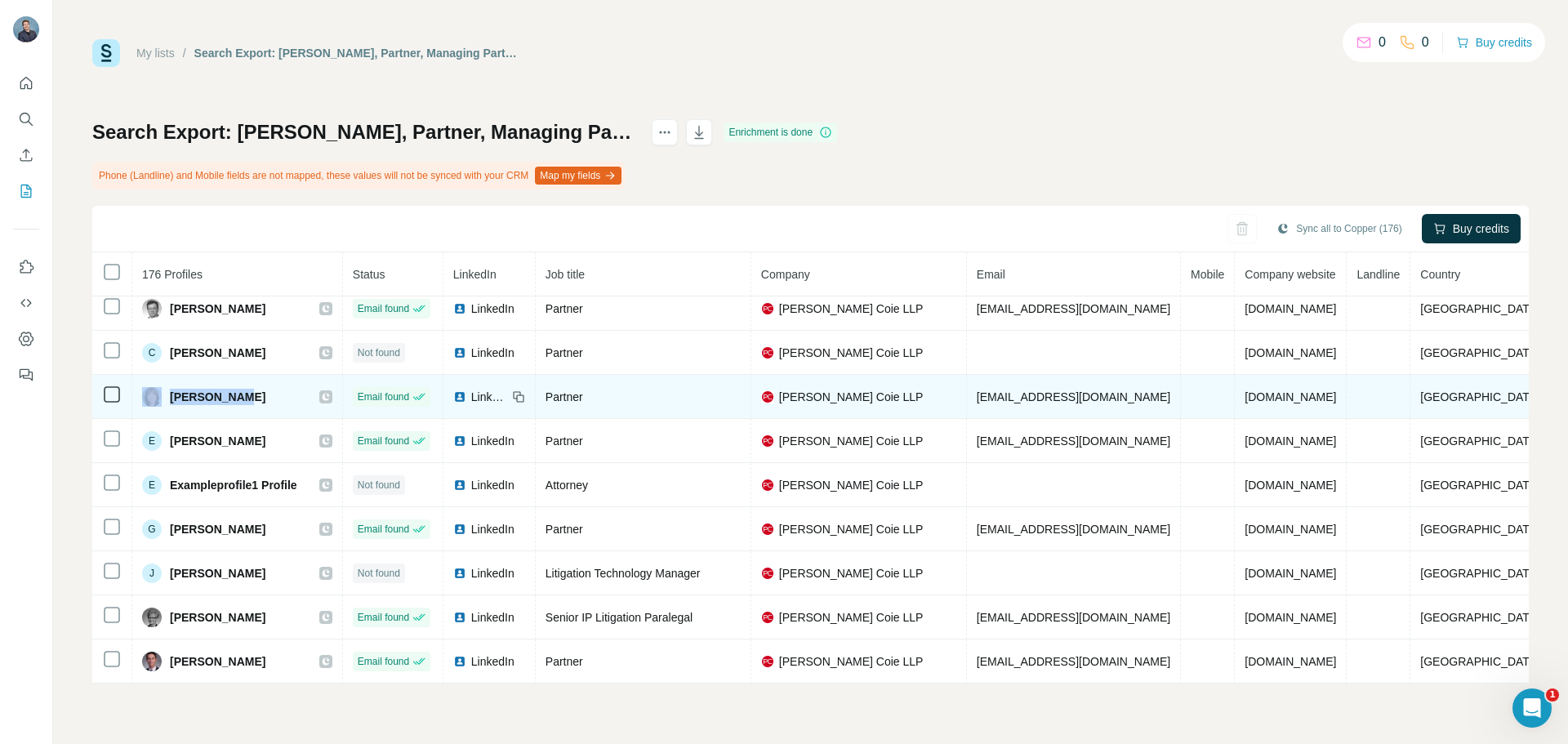
drag, startPoint x: 258, startPoint y: 392, endPoint x: 164, endPoint y: 402, distance: 94.5
click at [164, 402] on div "[PERSON_NAME]" at bounding box center [237, 397] width 191 height 20
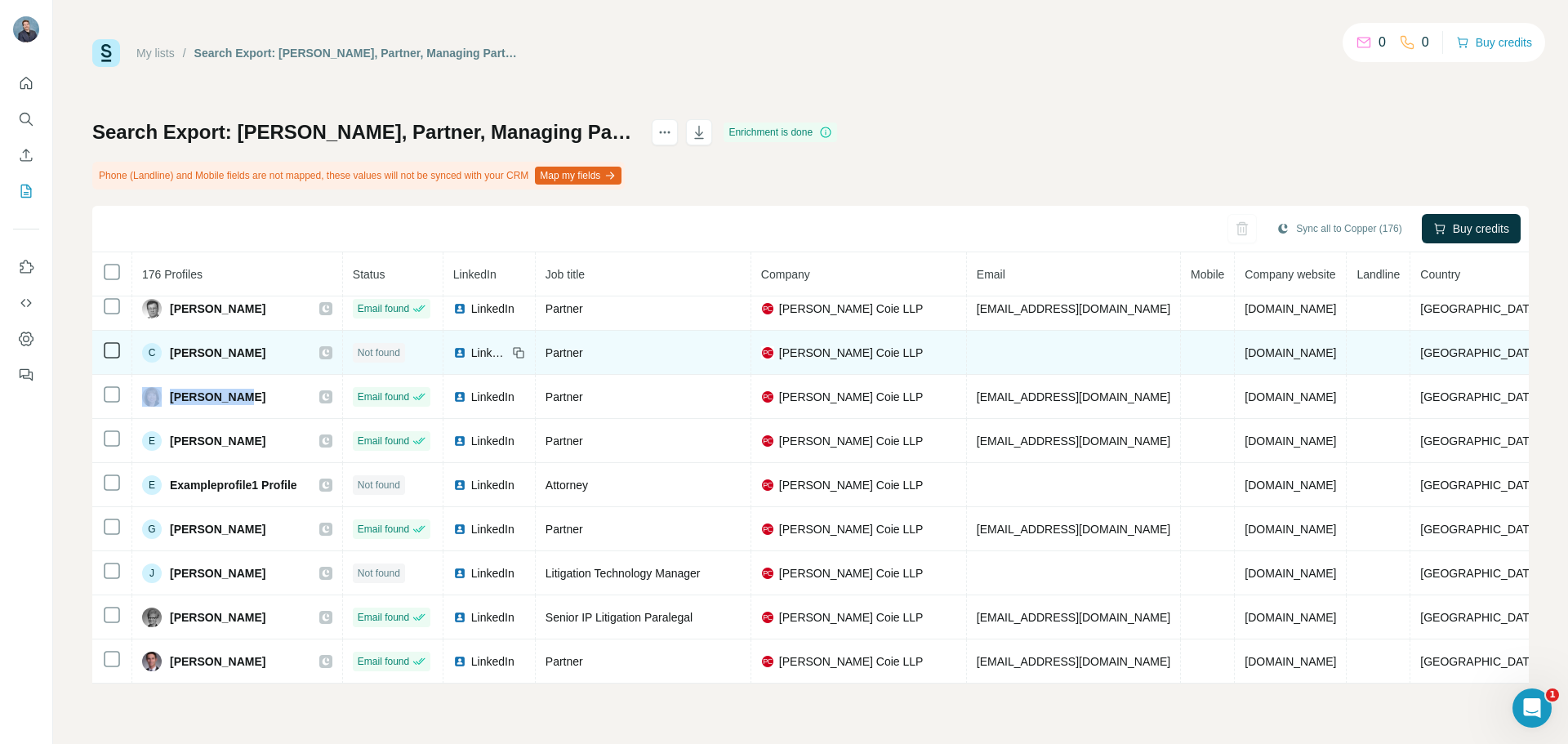
copy div "[PERSON_NAME]"
